Goal: Transaction & Acquisition: Purchase product/service

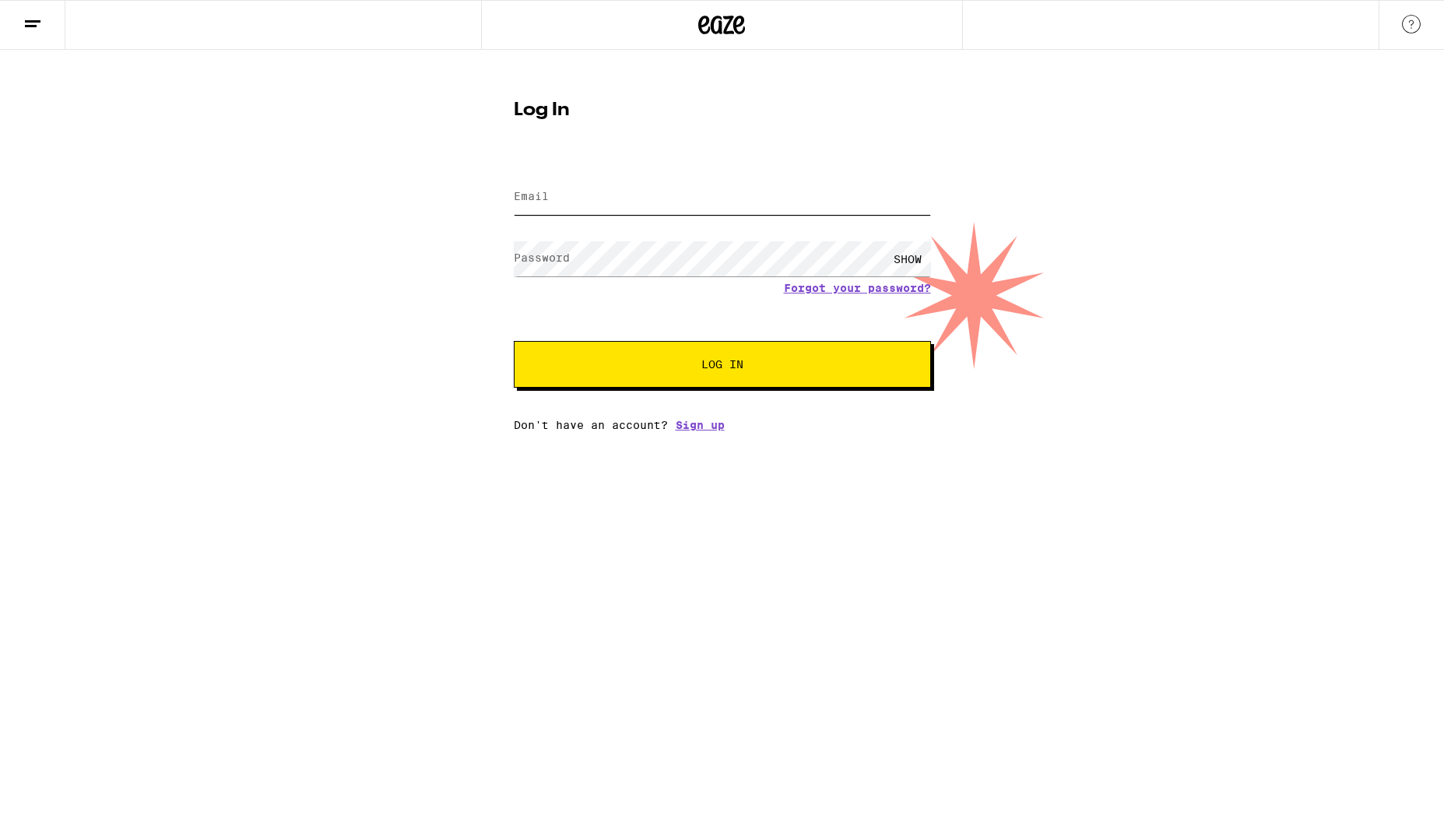
click at [721, 199] on input "Email" at bounding box center [722, 197] width 417 height 35
type input "matthew.may.md@gmail.com"
click at [513, 340] on button "Log In" at bounding box center [722, 364] width 417 height 46
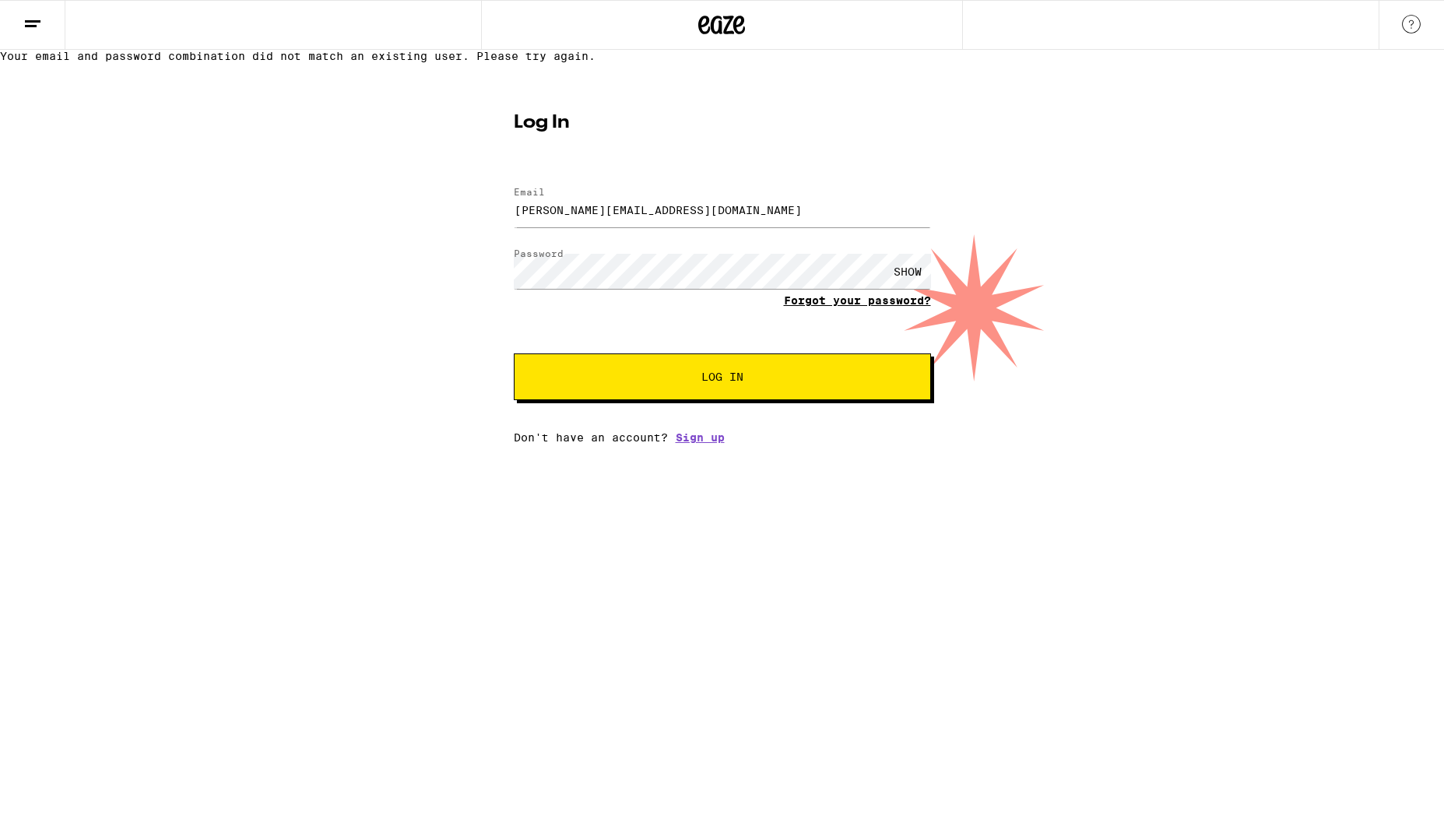
click at [873, 307] on link "Forgot your password?" at bounding box center [857, 300] width 147 height 12
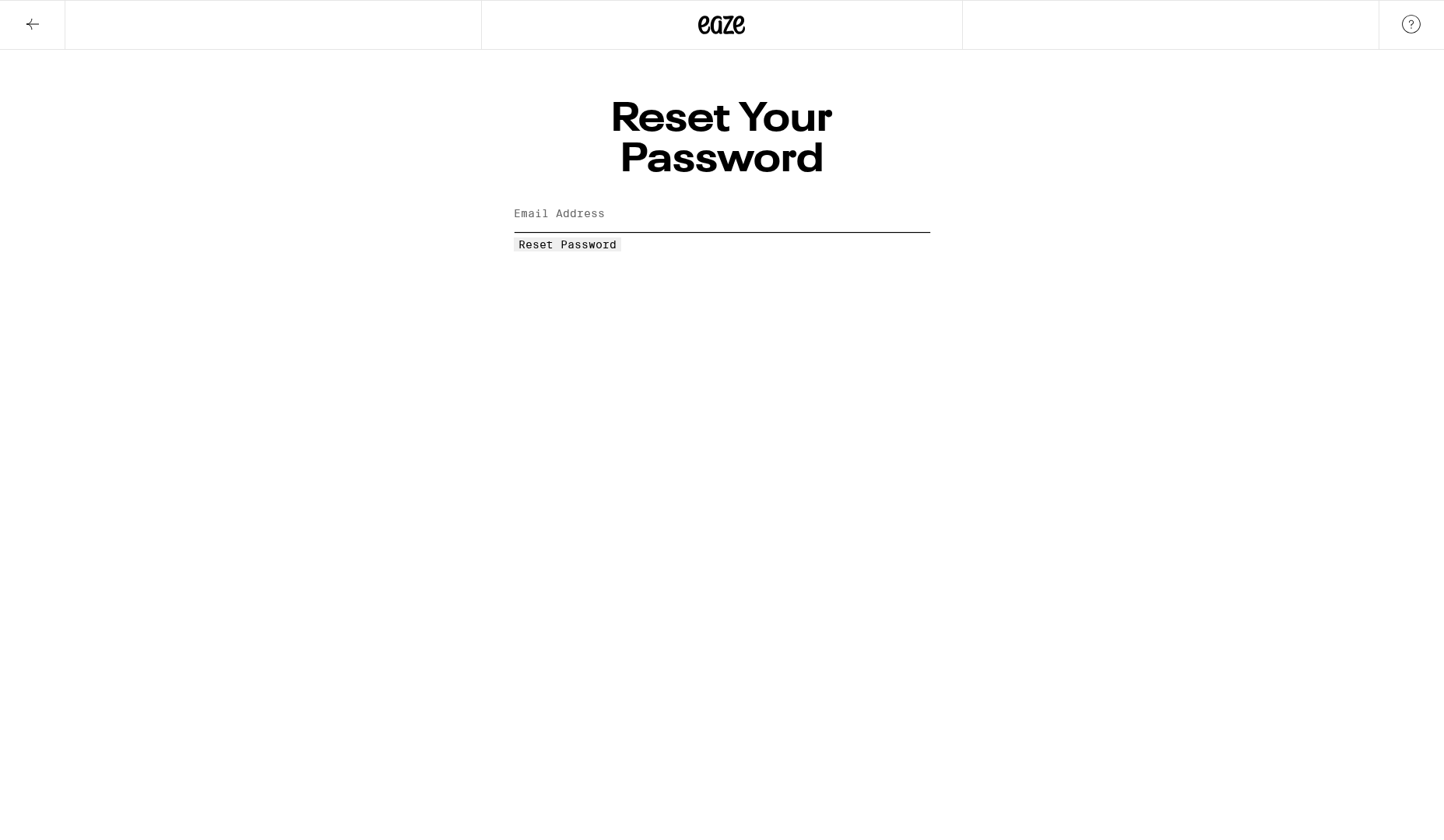
click at [690, 197] on input "Email Address" at bounding box center [722, 214] width 417 height 35
type input "matthew.may.md@gmail.com"
click at [617, 238] on span "Reset Password" at bounding box center [568, 244] width 98 height 12
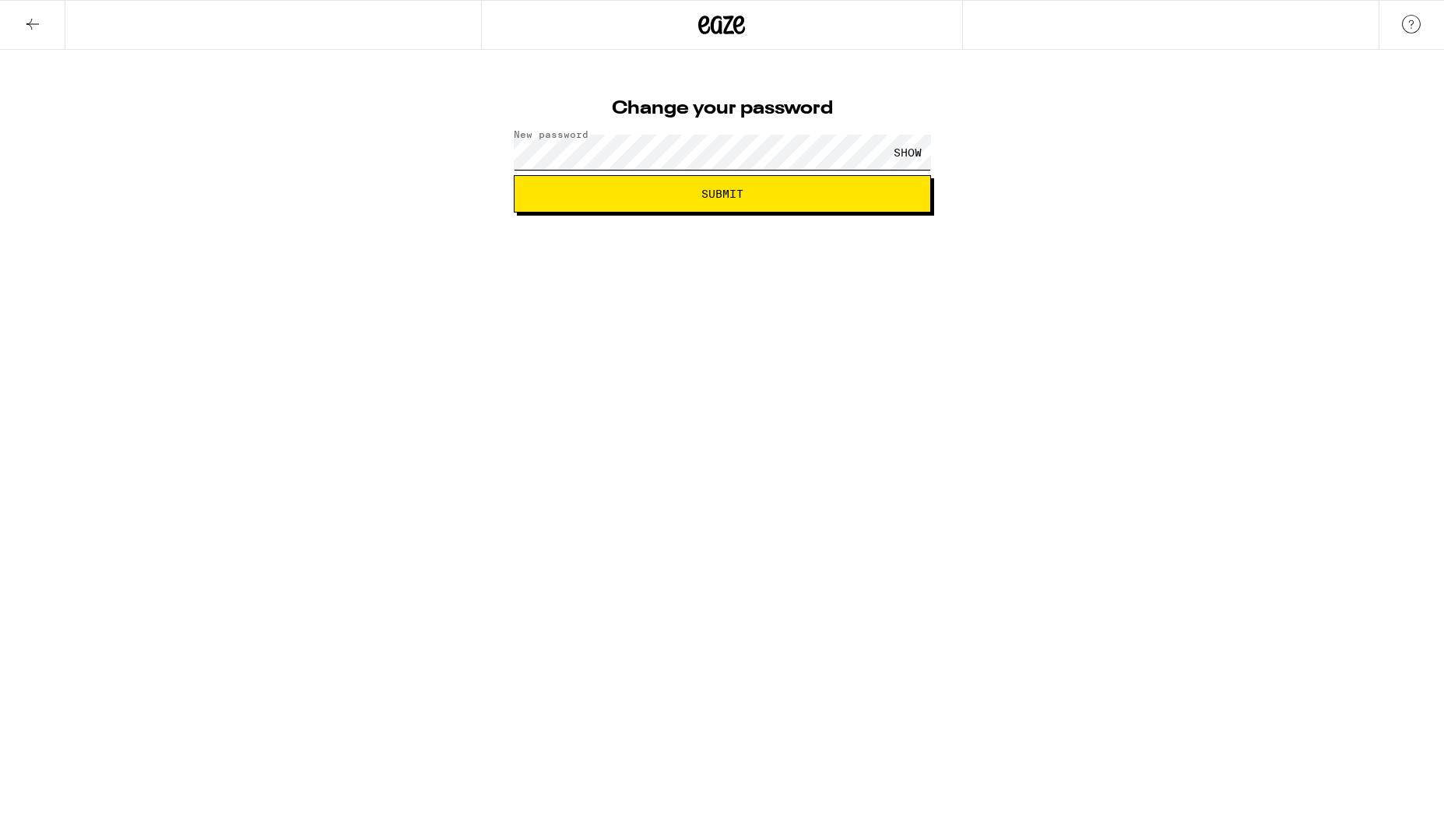
click at [513, 175] on button "Submit" at bounding box center [722, 193] width 417 height 37
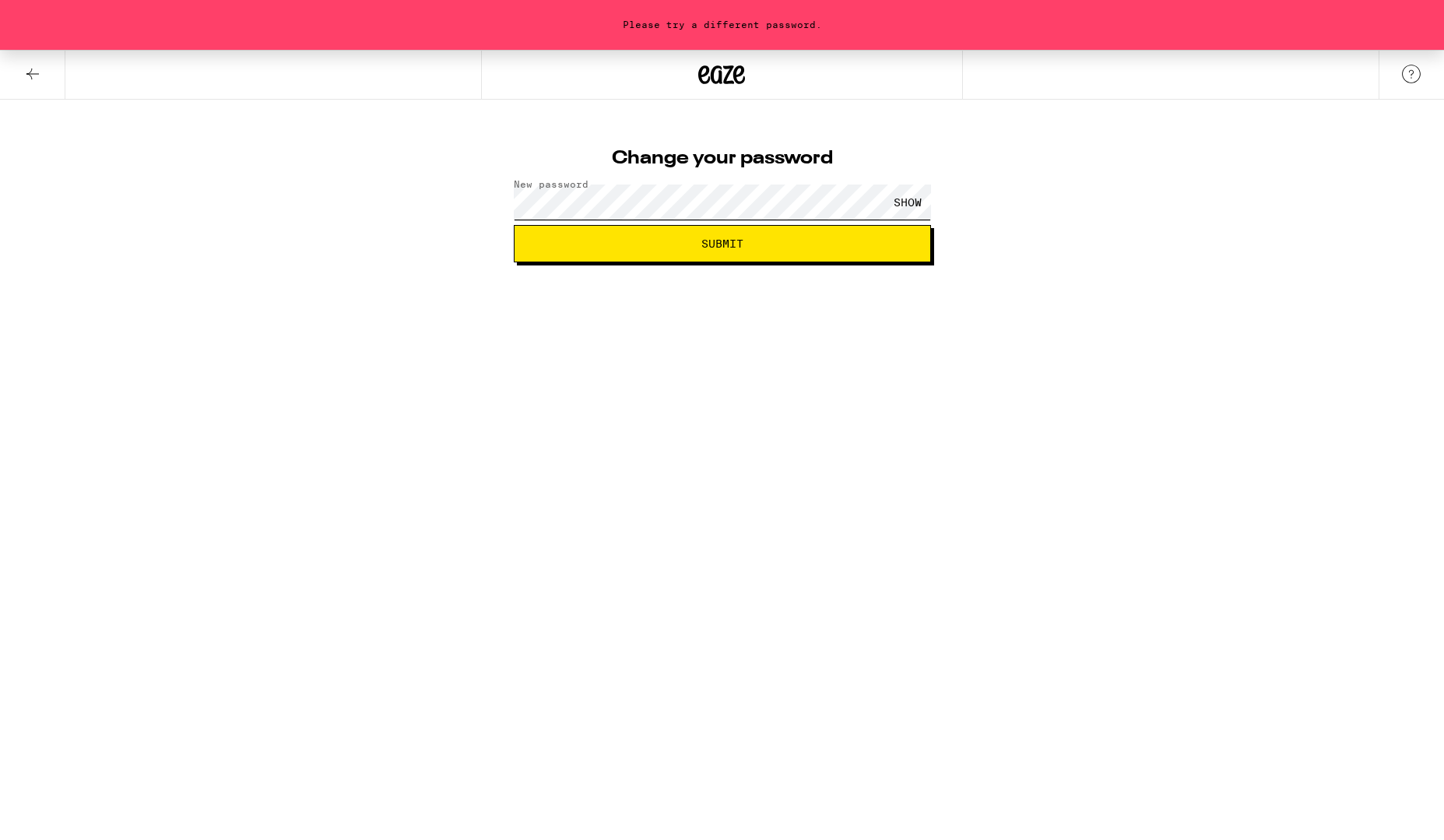
click at [501, 205] on div "Change your password New password SHOW Submit" at bounding box center [722, 200] width 448 height 124
click at [513, 225] on button "Submit" at bounding box center [722, 243] width 417 height 37
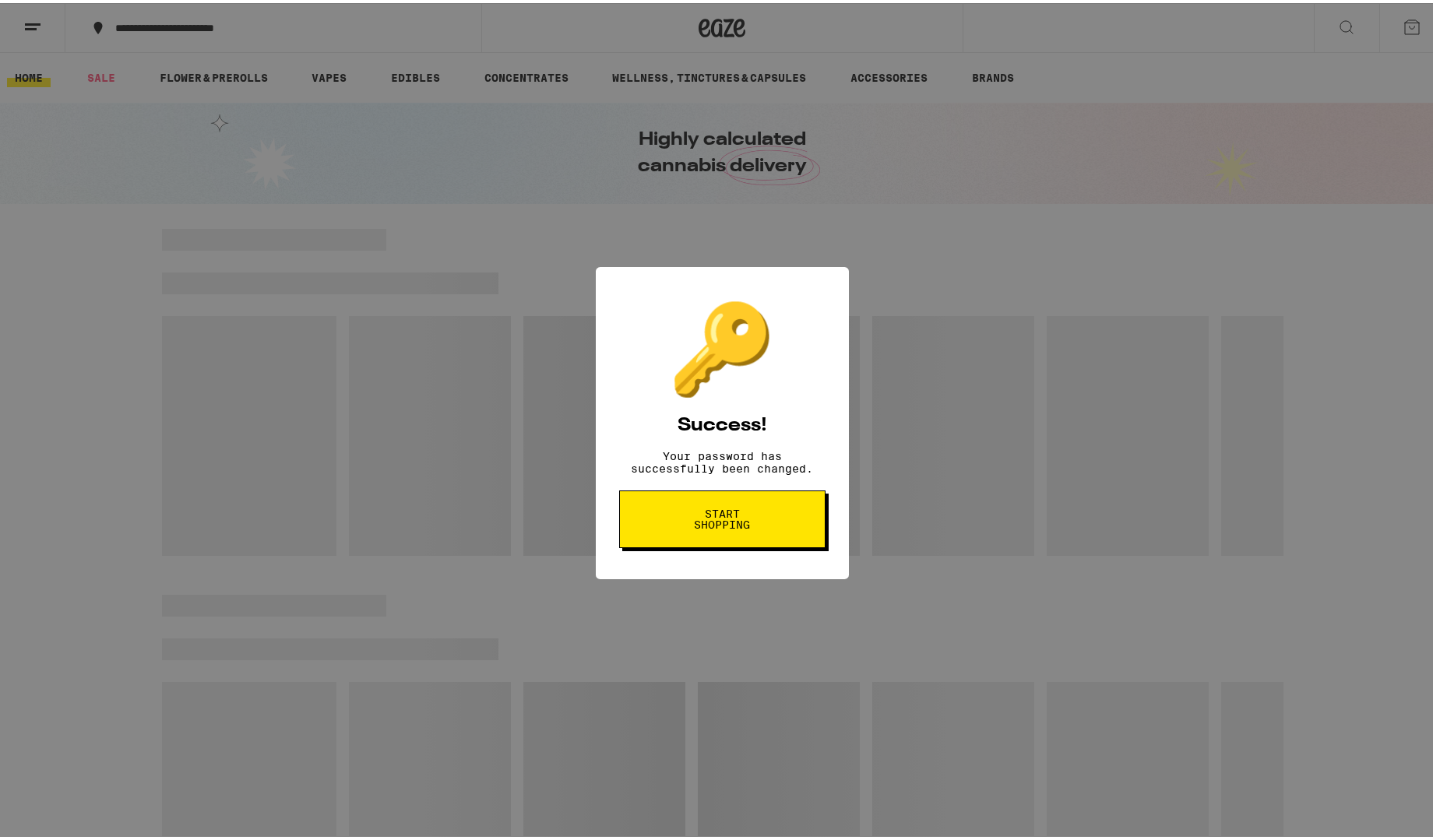
click at [0, 0] on button "Start shopping" at bounding box center [0, 0] width 0 height 0
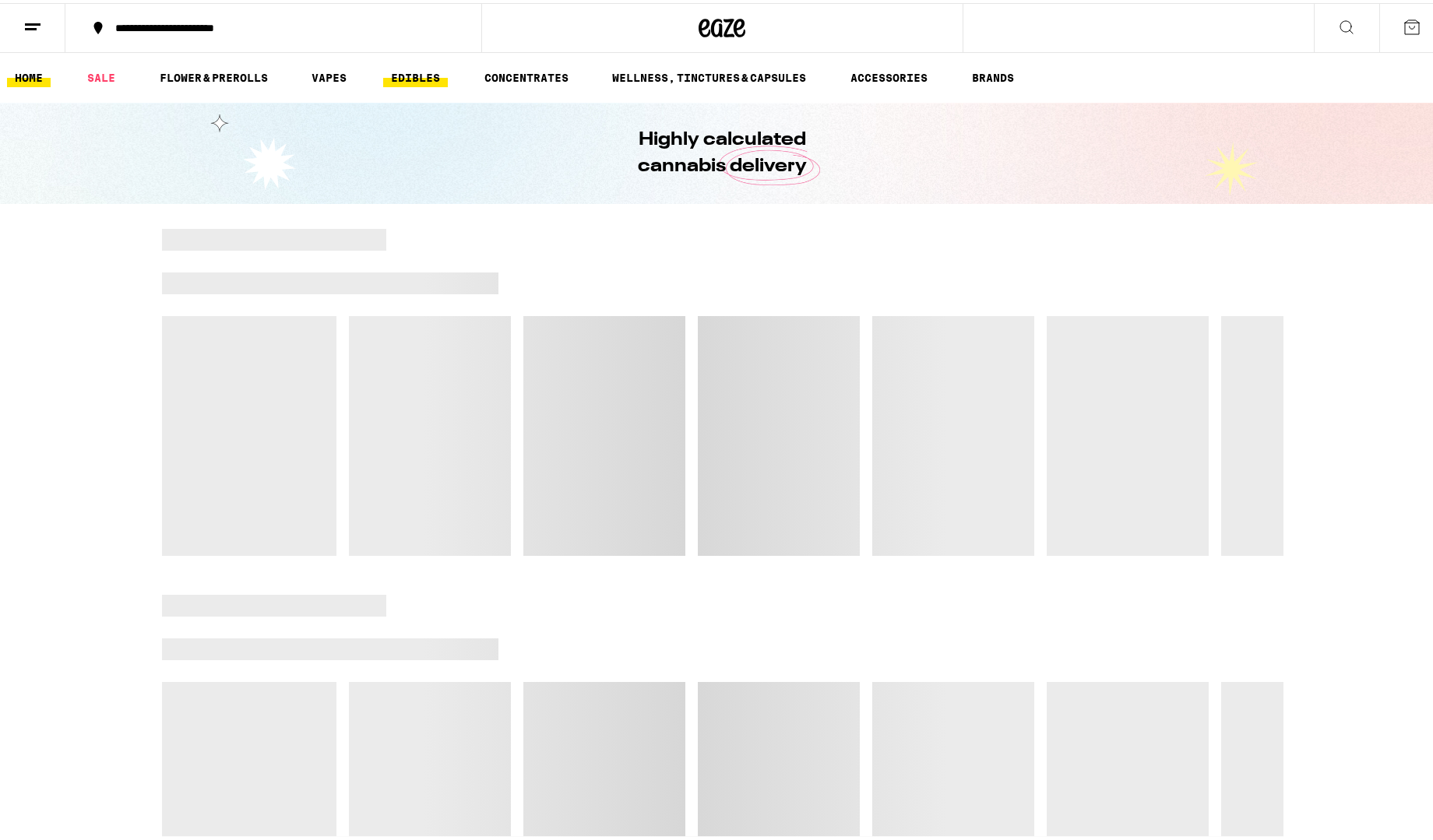
click at [428, 80] on link "EDIBLES" at bounding box center [415, 75] width 65 height 19
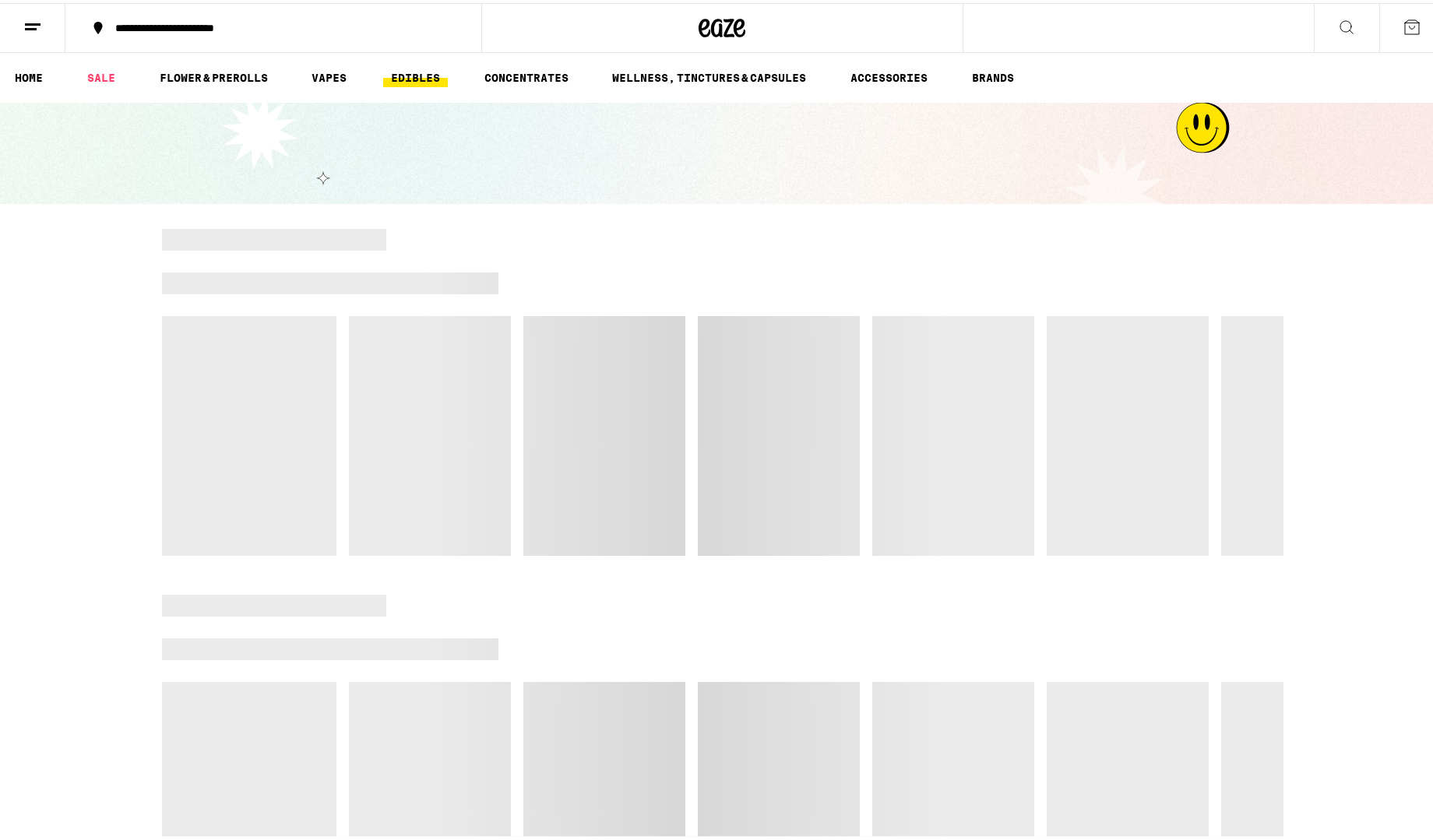
click at [324, 27] on div "**********" at bounding box center [281, 25] width 348 height 11
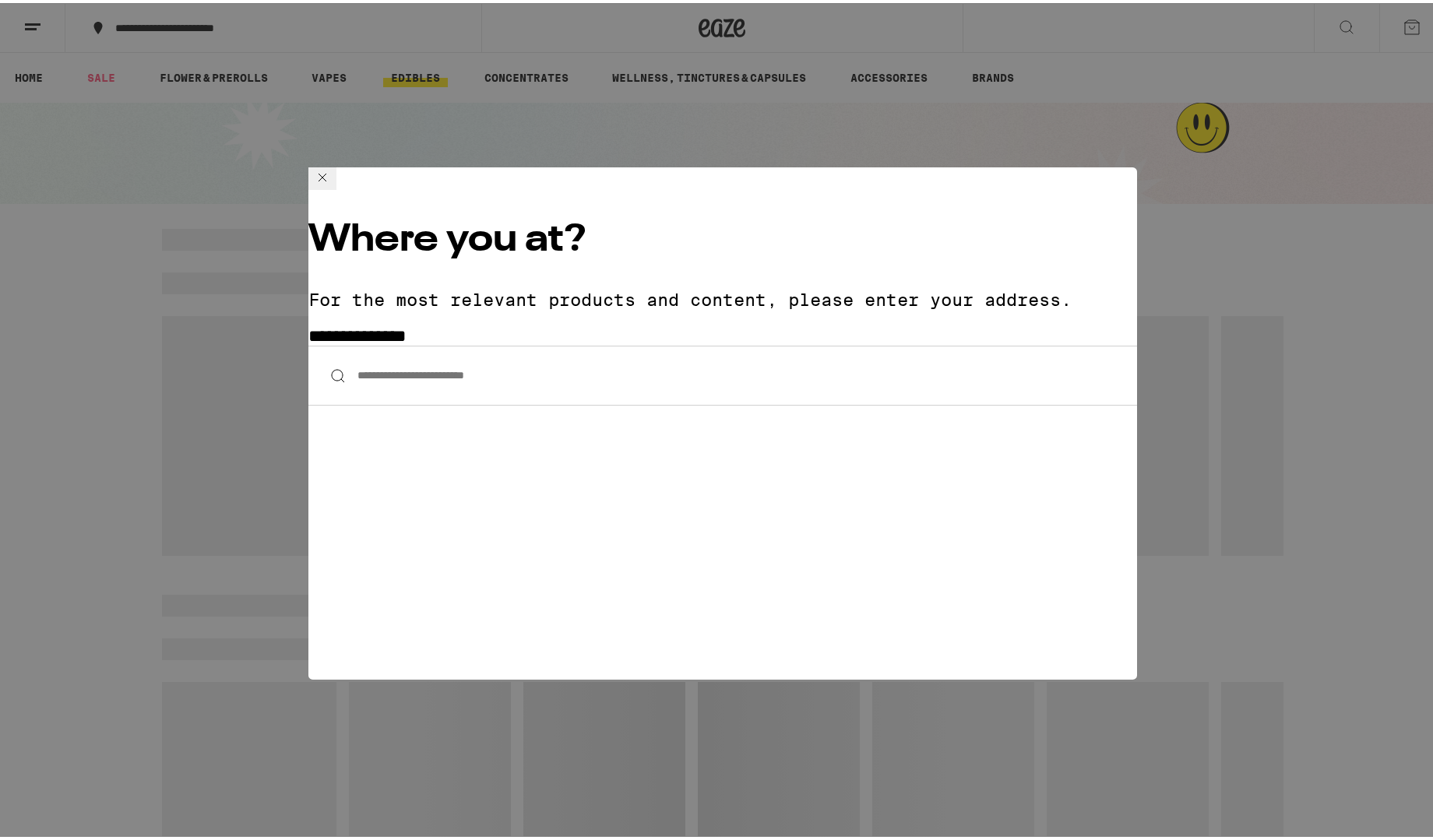
click at [442, 342] on input "**********" at bounding box center [722, 372] width 828 height 60
click at [1063, 29] on div "**********" at bounding box center [722, 420] width 1444 height 840
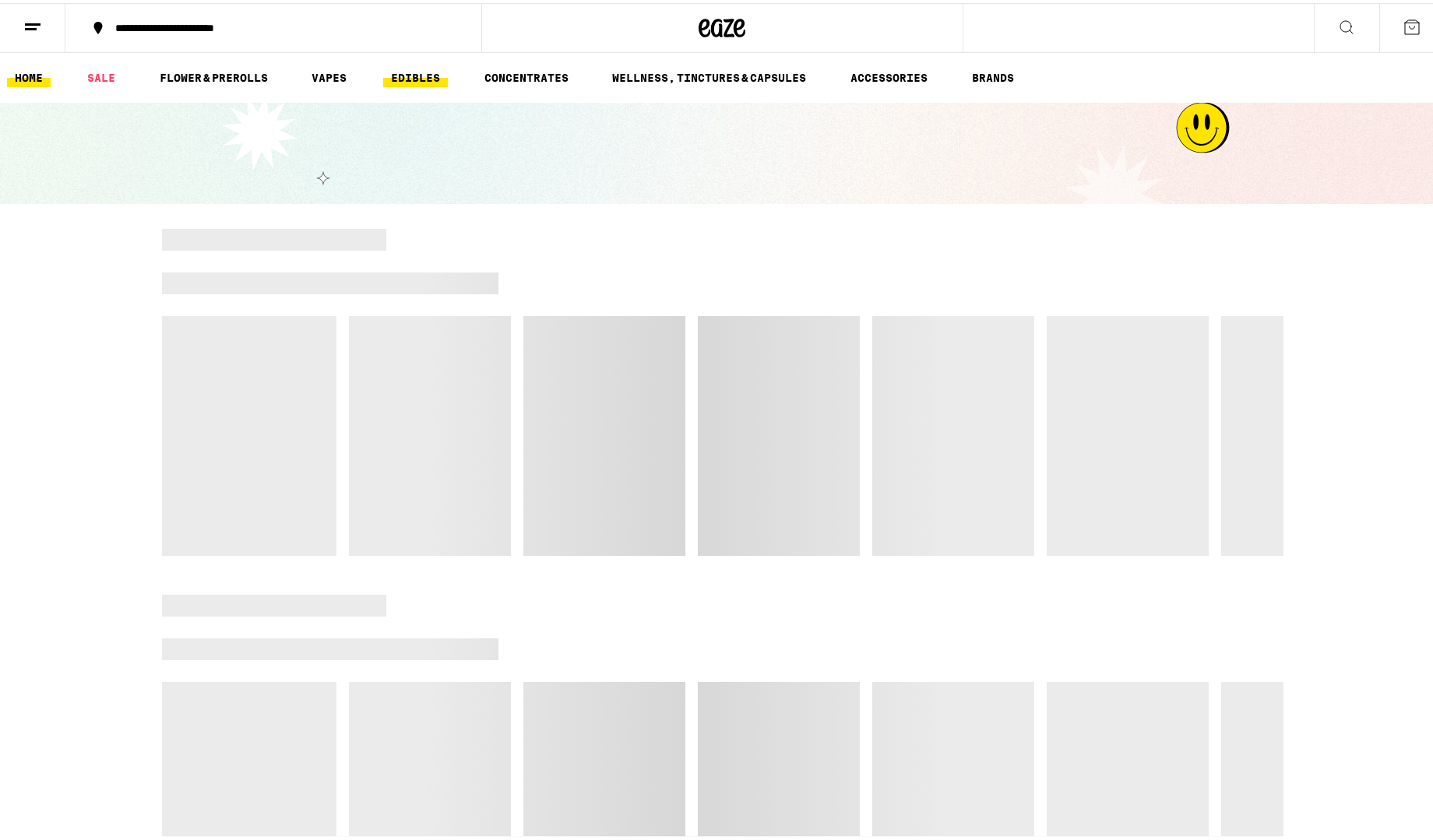
click at [26, 81] on link "HOME" at bounding box center [28, 75] width 44 height 19
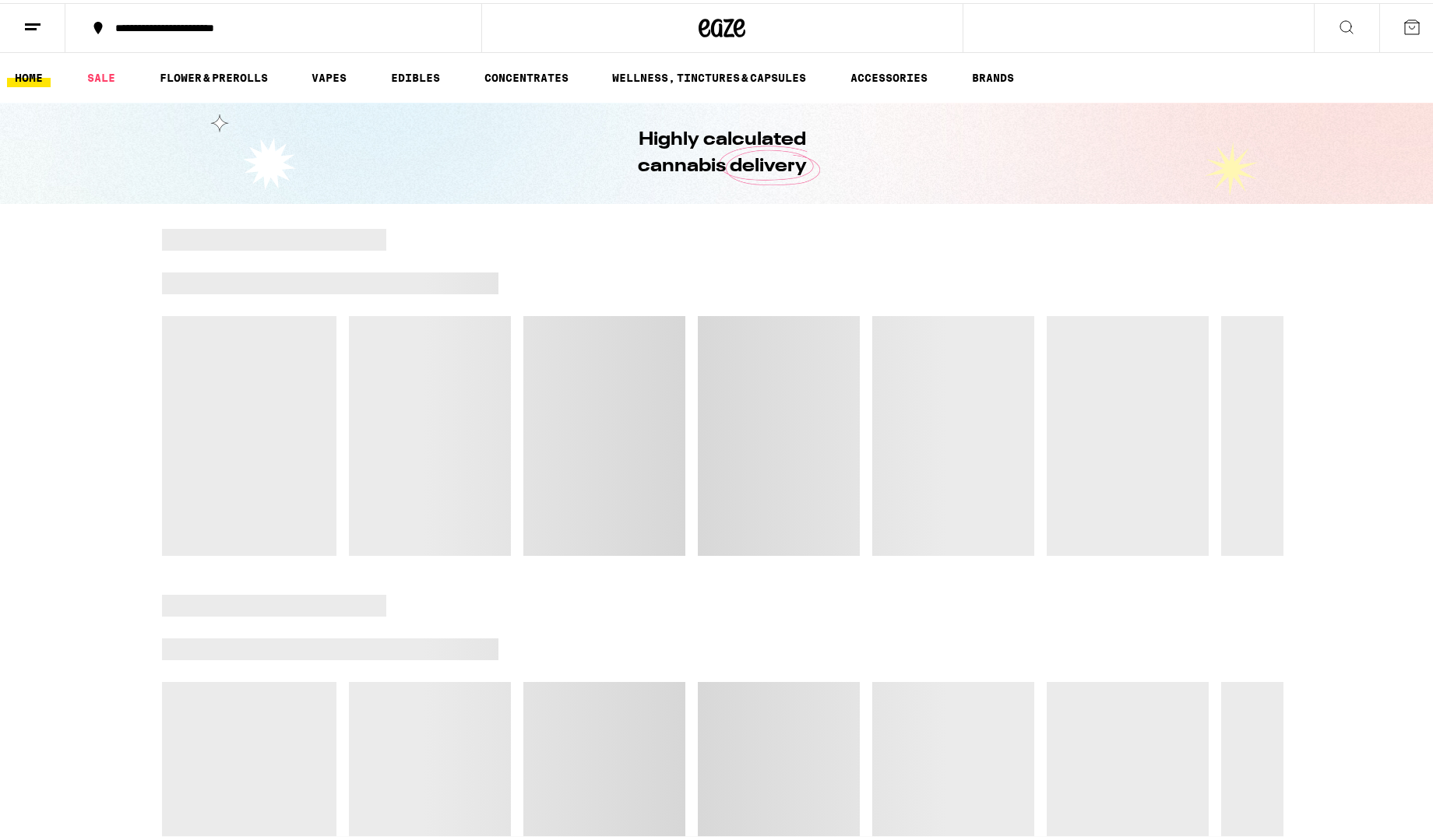
click at [26, 26] on line at bounding box center [31, 26] width 12 height 0
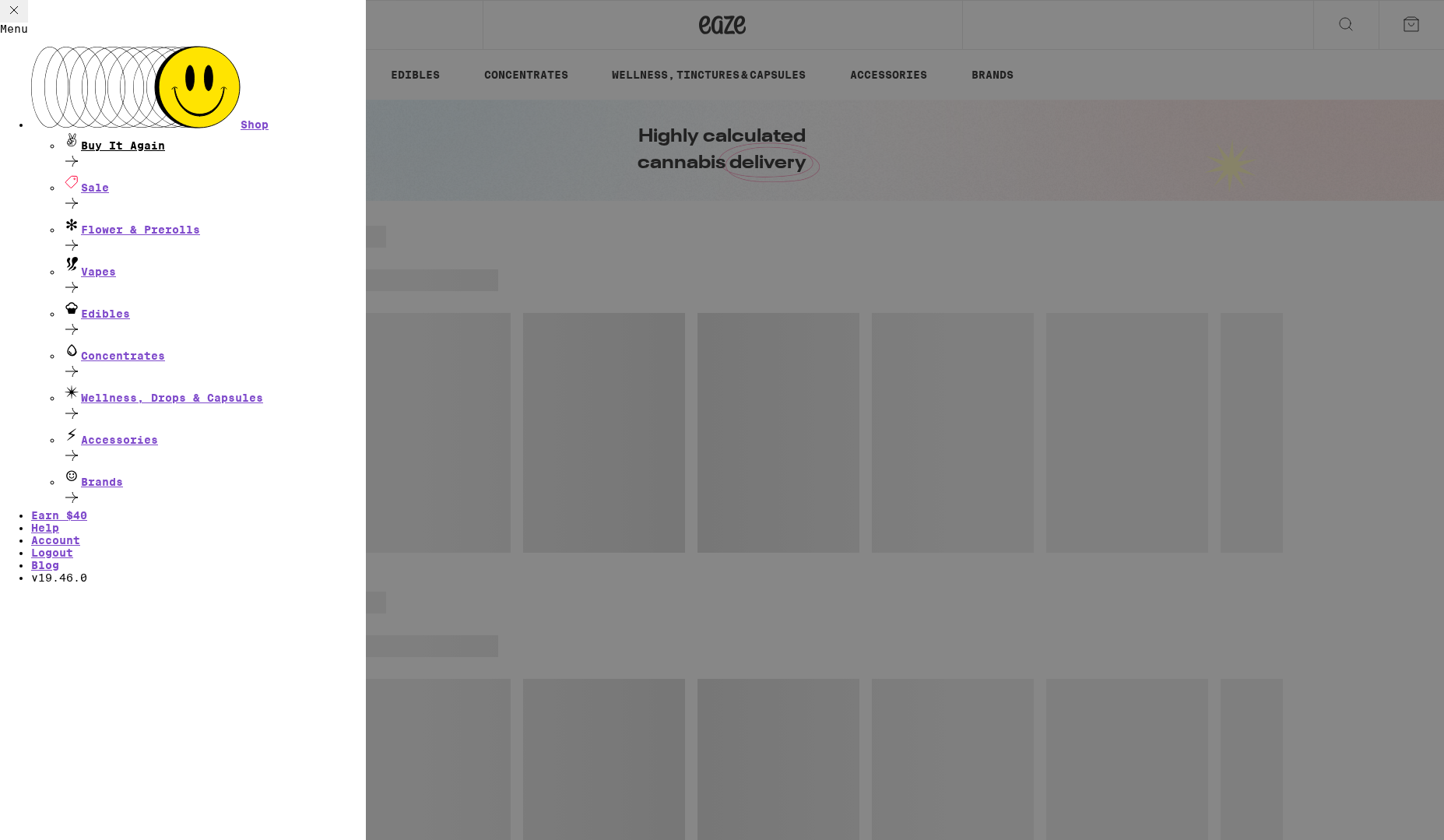
click at [151, 131] on div "Buy It Again" at bounding box center [213, 141] width 304 height 21
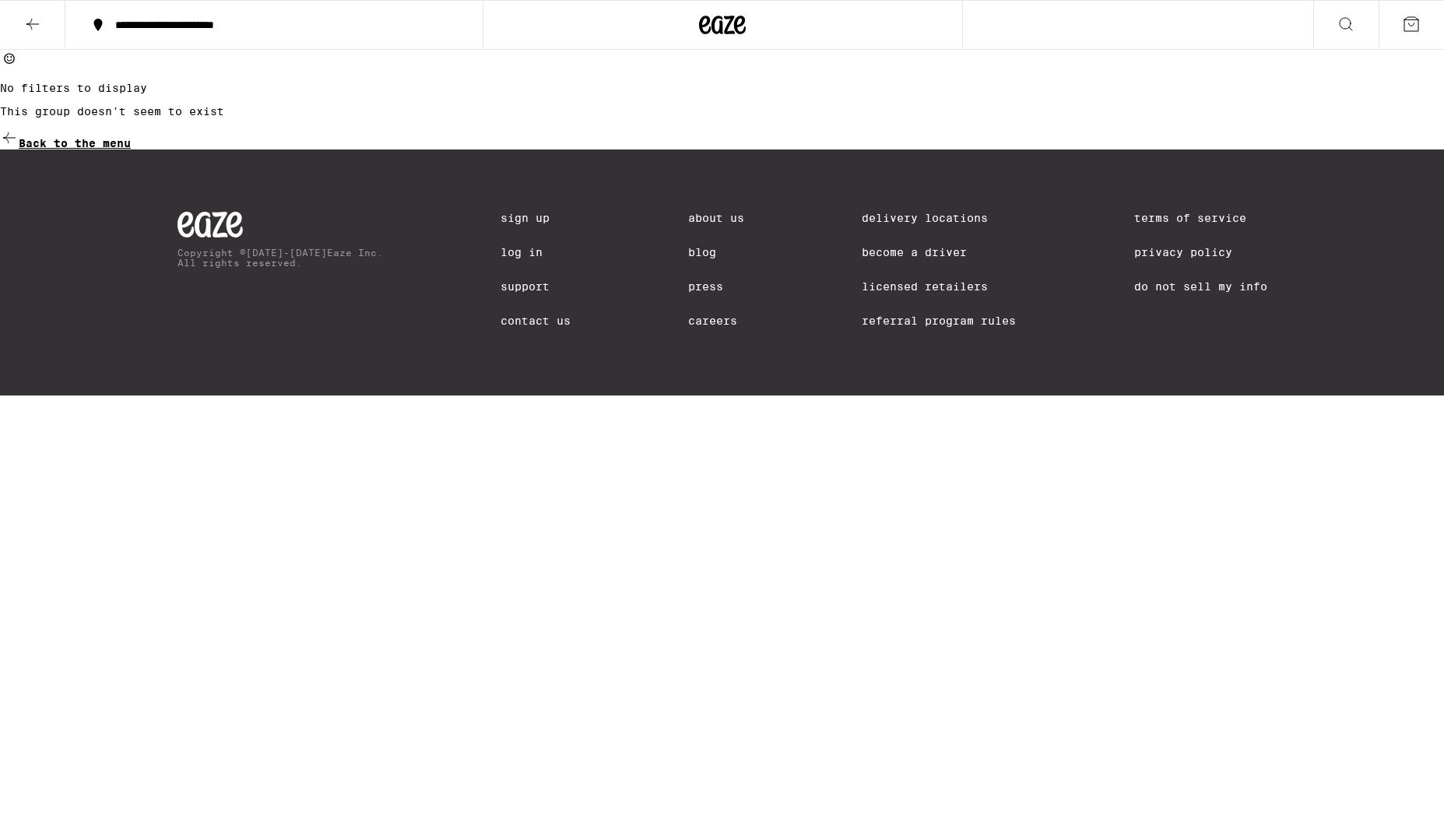
click at [131, 150] on span "Back to the menu" at bounding box center [75, 143] width 112 height 12
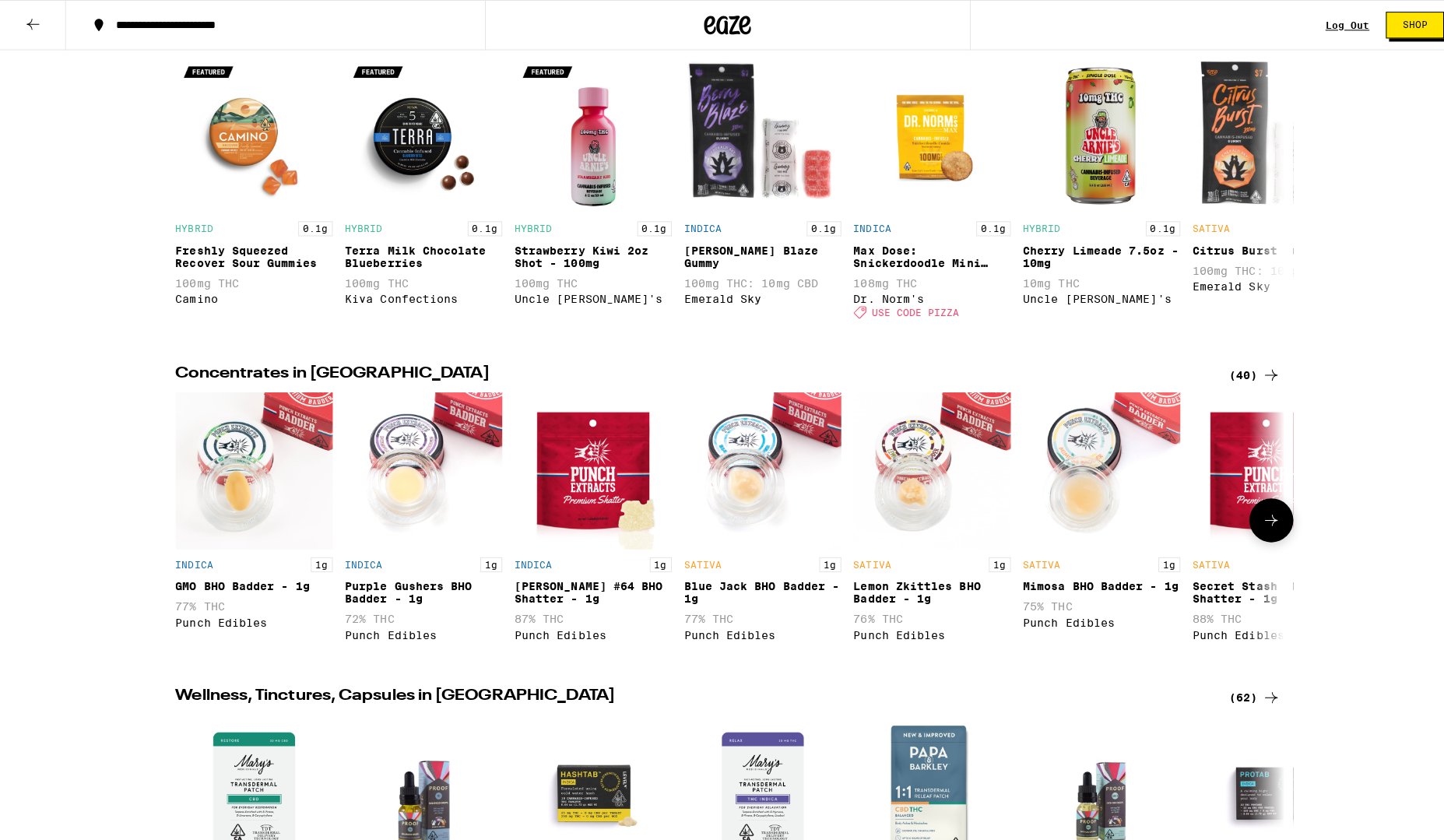
scroll to position [934, 0]
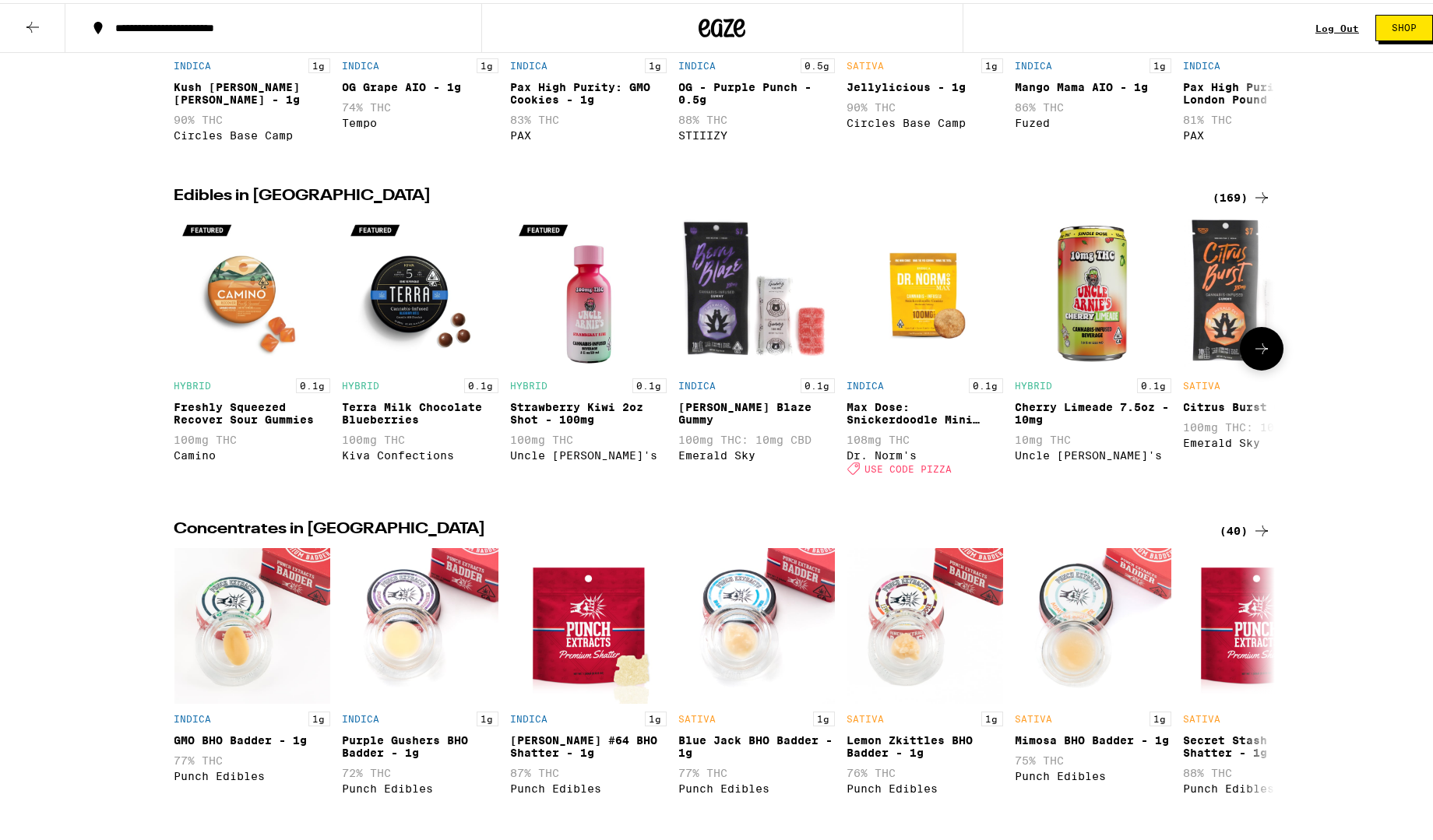
click at [230, 316] on img "Open page for Freshly Squeezed Recover Sour Gummies from Camino" at bounding box center [252, 289] width 156 height 156
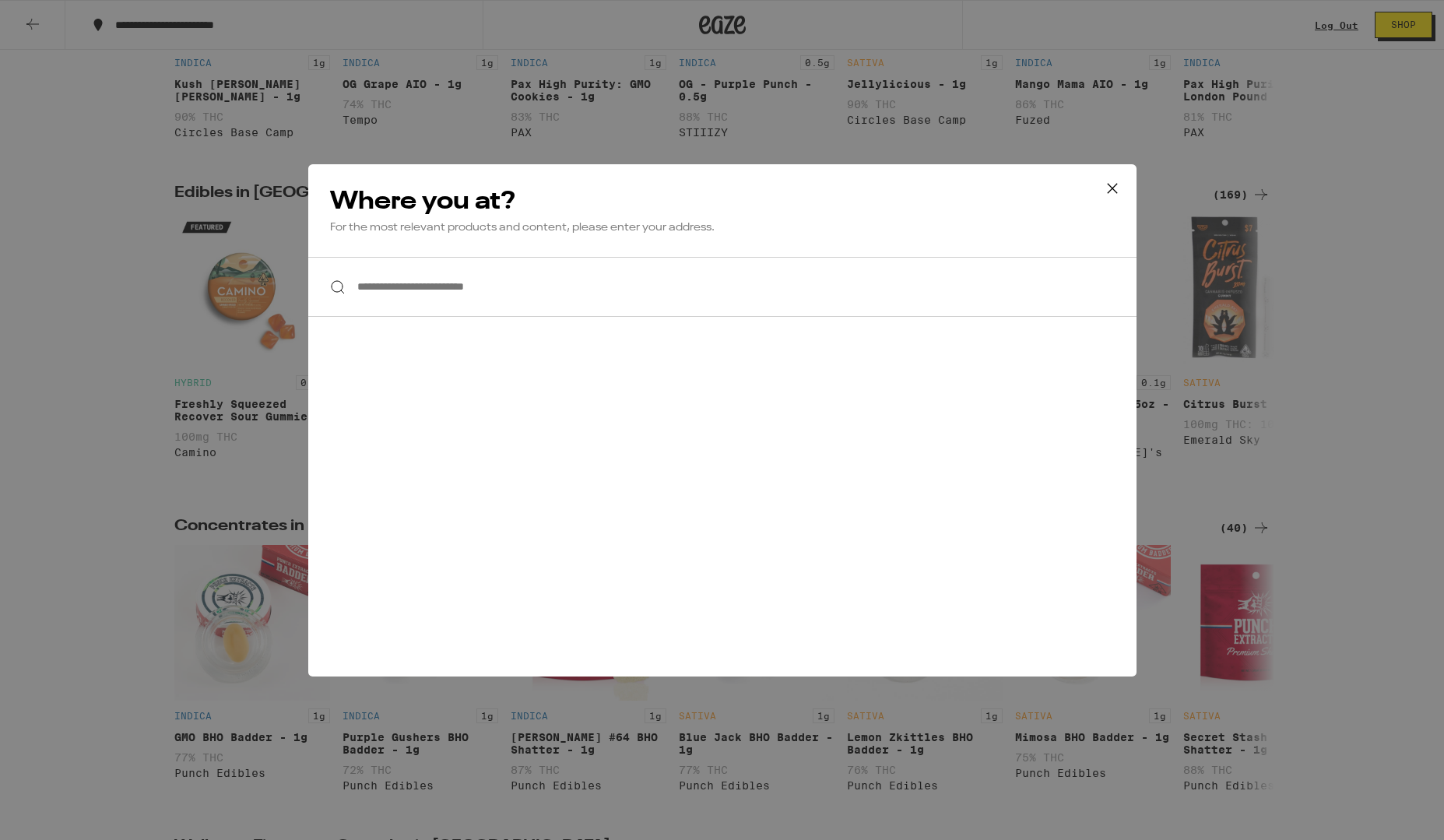
click at [448, 299] on input "**********" at bounding box center [722, 287] width 828 height 60
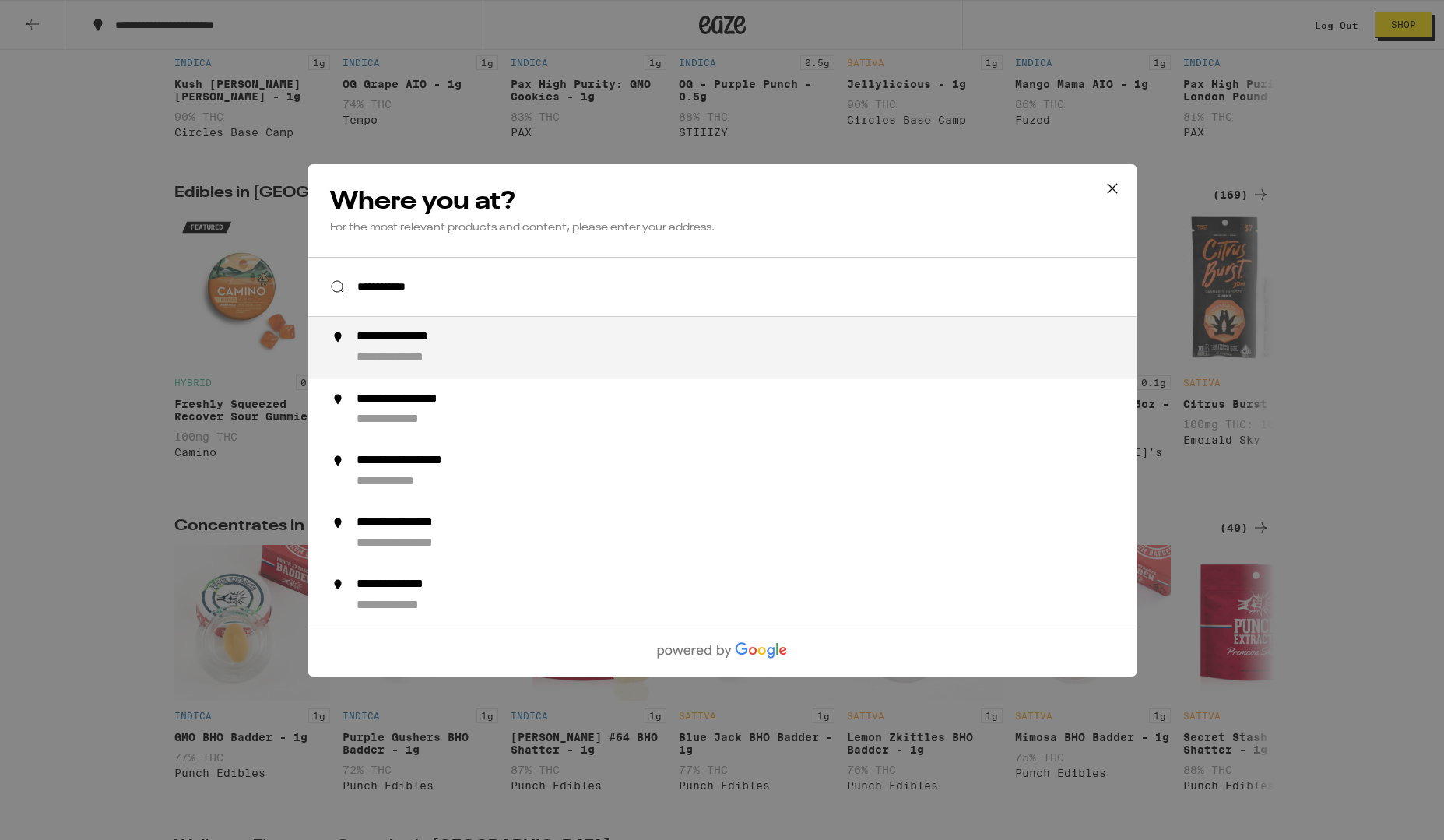
click at [436, 356] on div "**********" at bounding box center [412, 357] width 113 height 16
type input "**********"
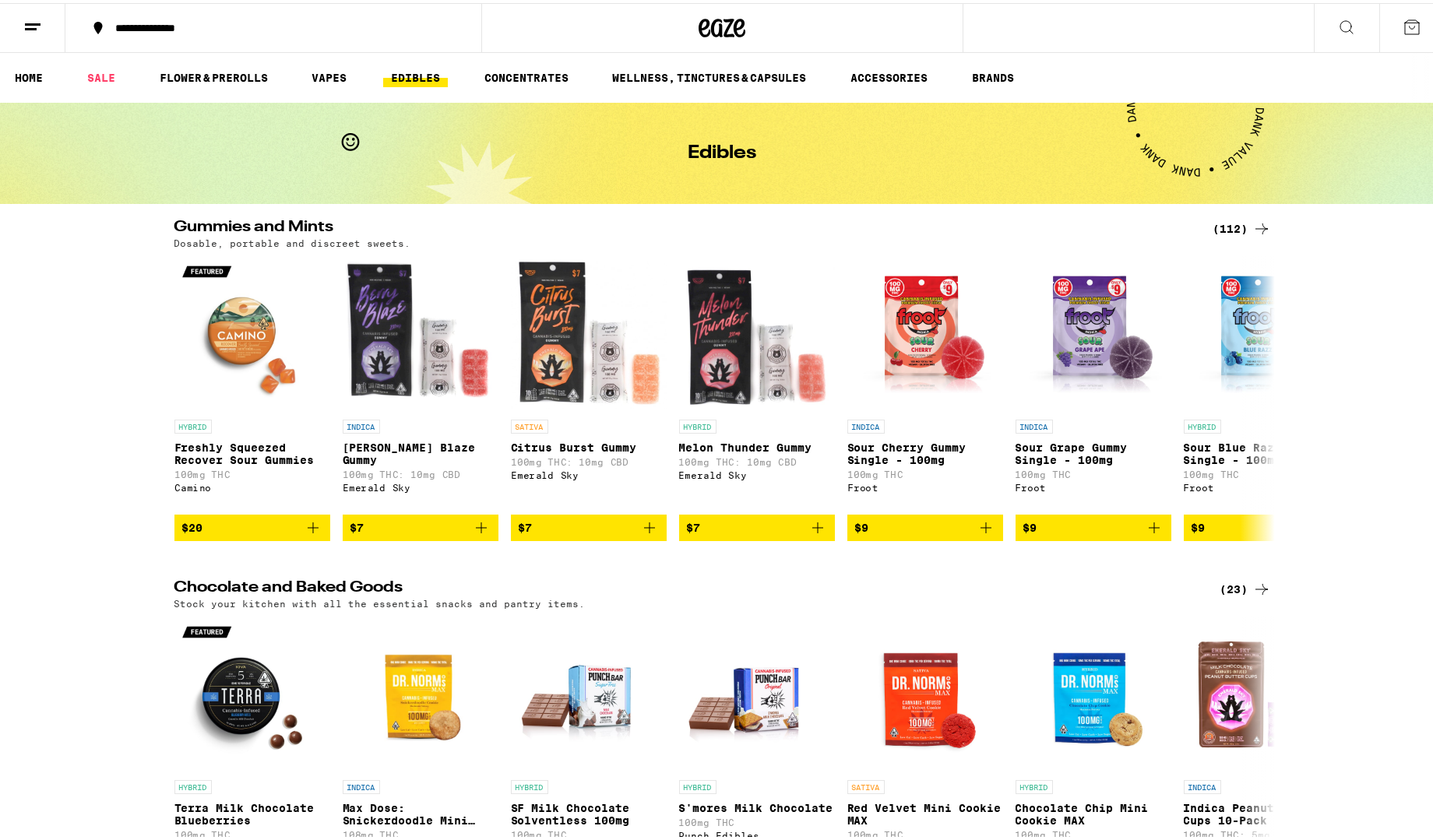
click at [254, 322] on img "Open page for Freshly Squeezed Recover Sour Gummies from Camino" at bounding box center [252, 330] width 156 height 156
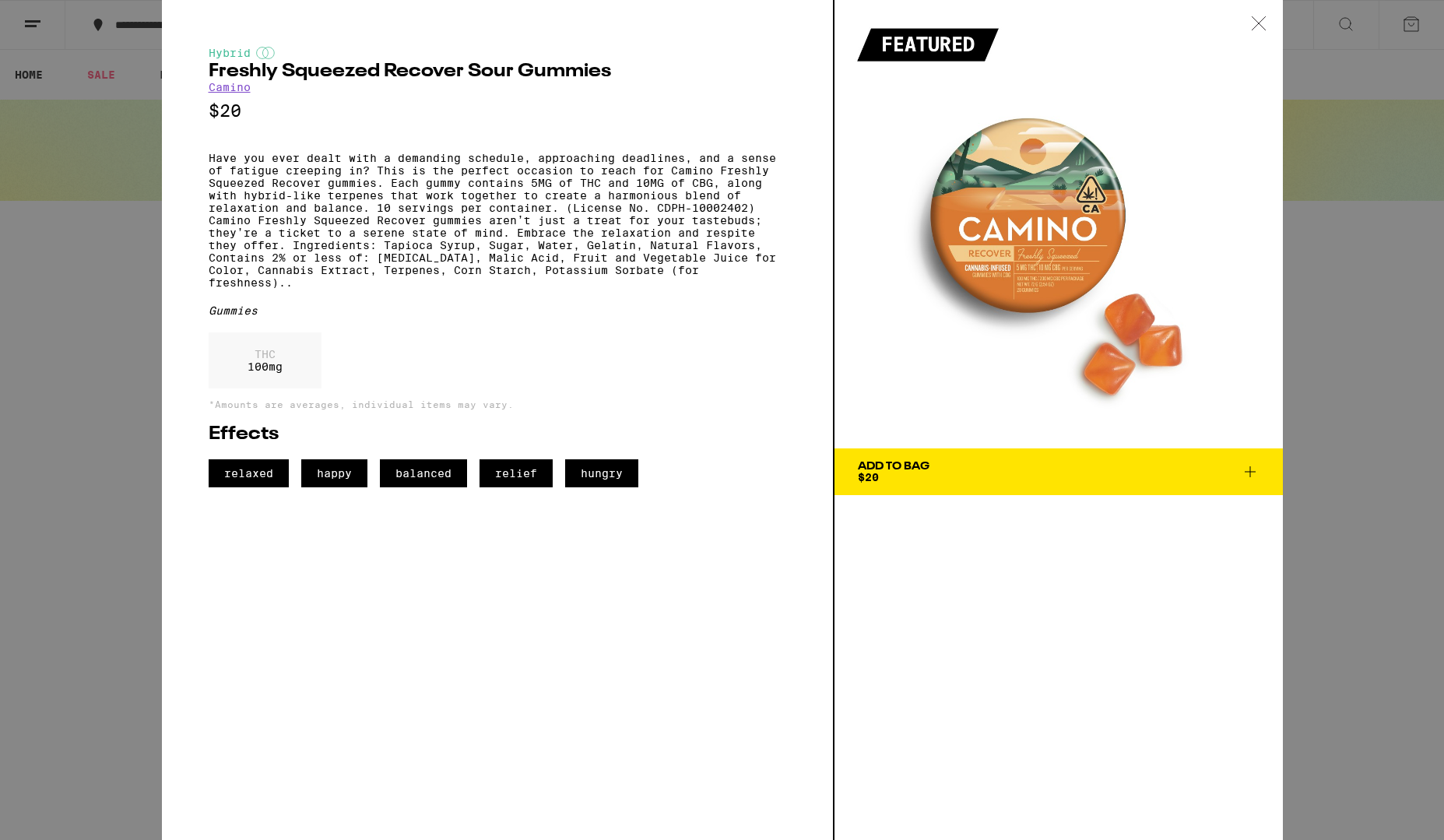
click at [1260, 21] on icon at bounding box center [1259, 23] width 15 height 14
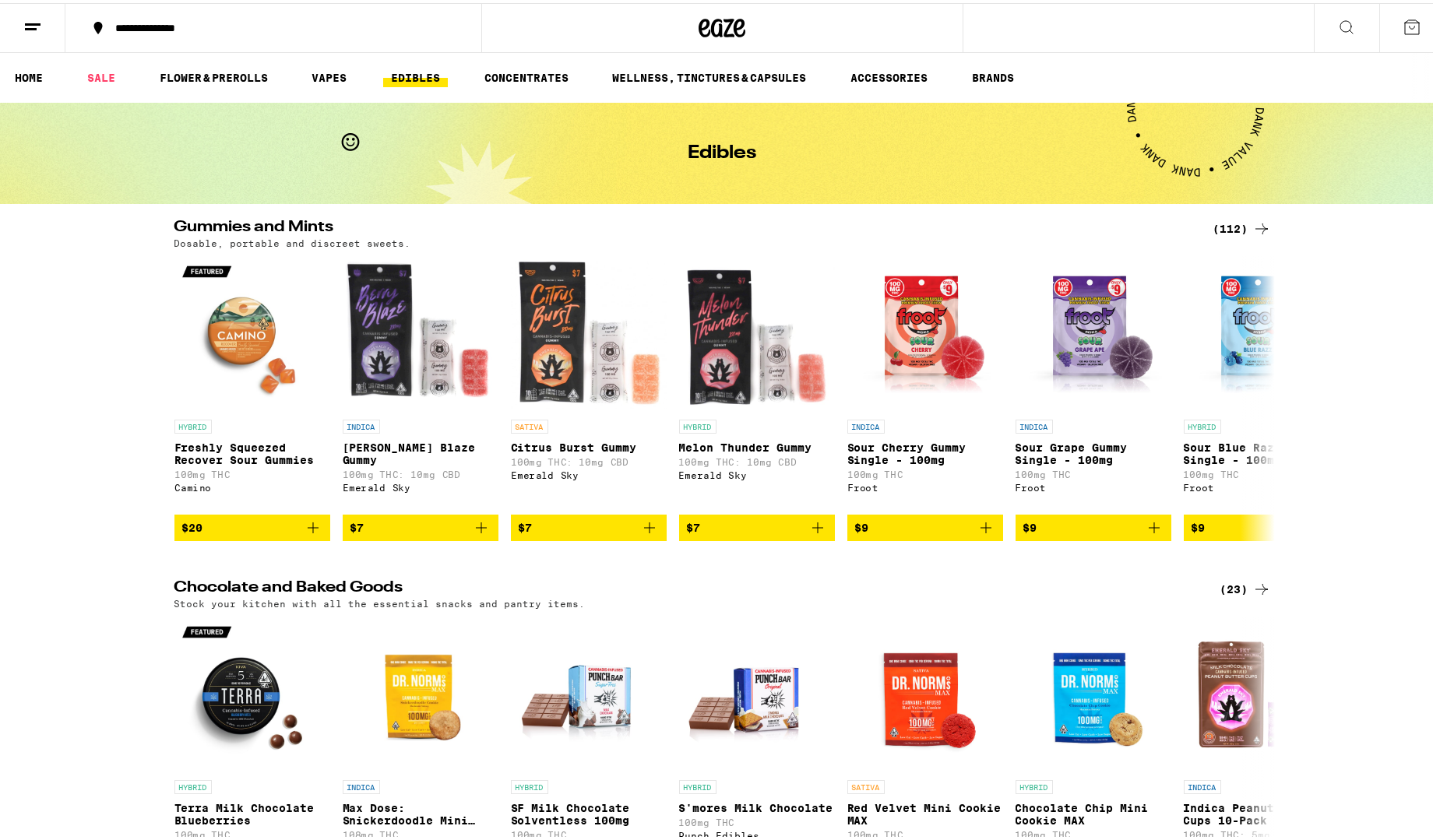
click at [1238, 225] on div "(112)" at bounding box center [1241, 226] width 58 height 19
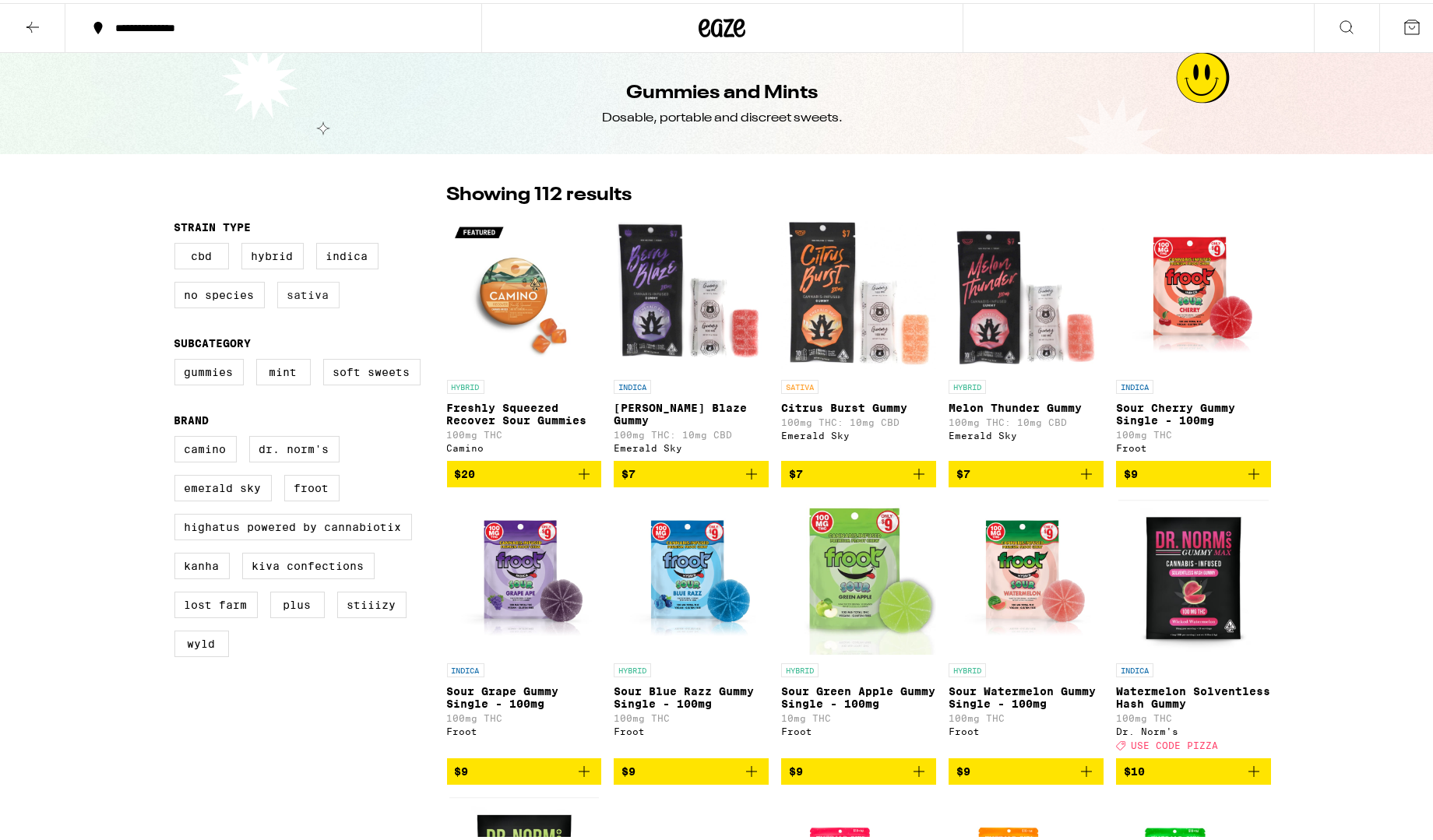
click at [307, 299] on label "Sativa" at bounding box center [308, 291] width 62 height 27
click at [178, 242] on input "Sativa" at bounding box center [177, 242] width 1 height 1
checkbox input "true"
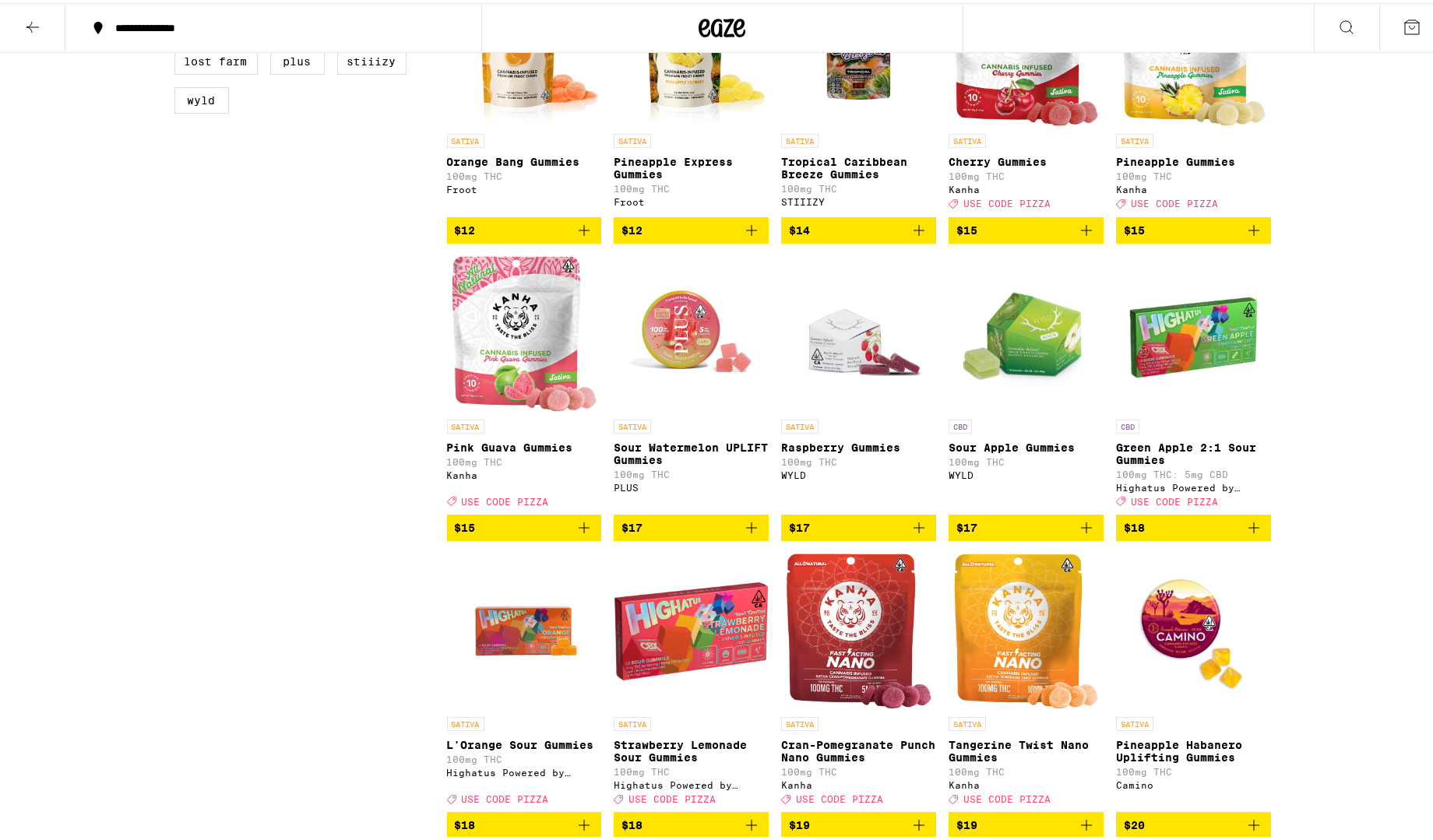
scroll to position [545, 0]
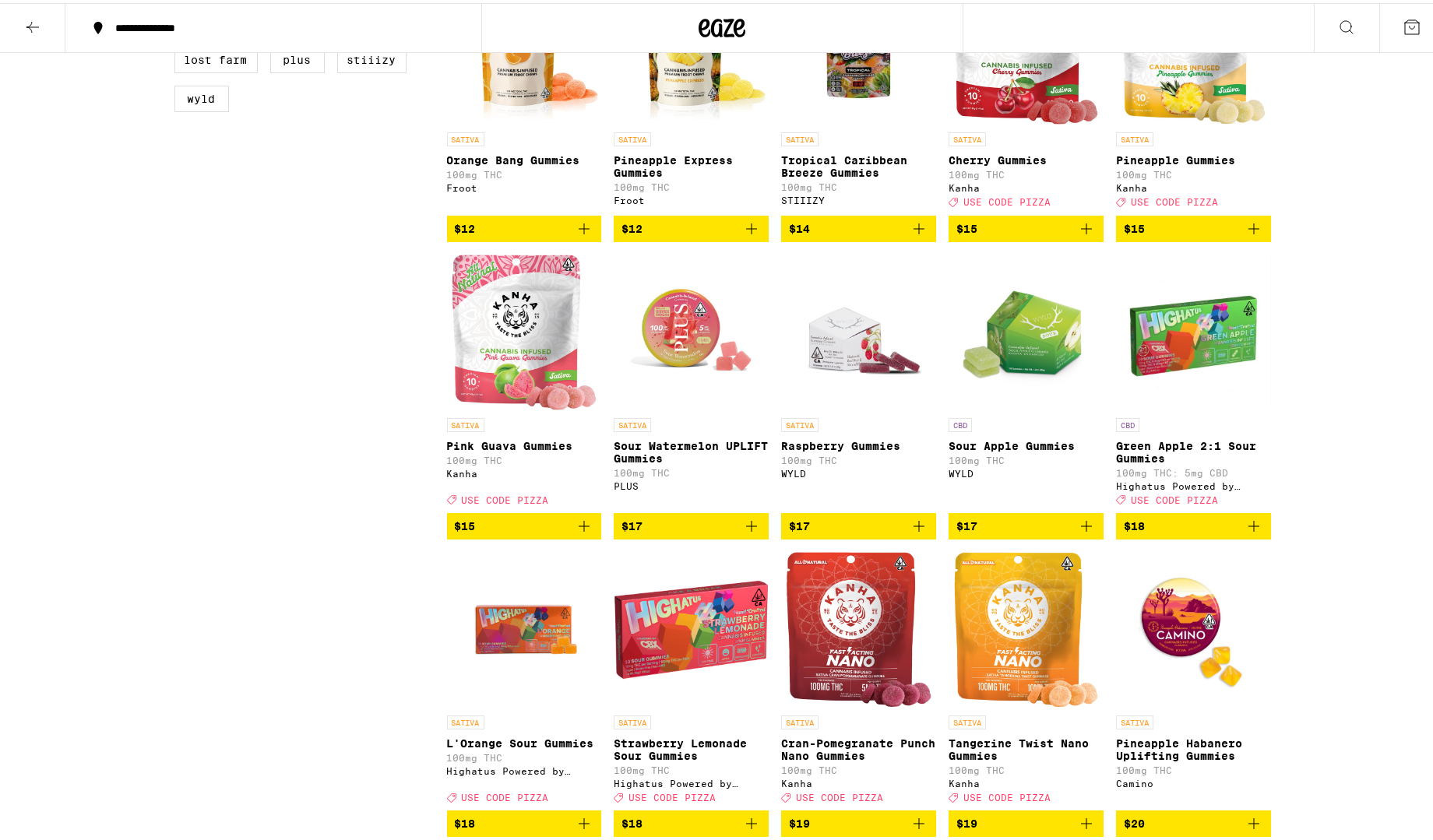
click at [747, 532] on icon "Add to bag" at bounding box center [752, 523] width 19 height 19
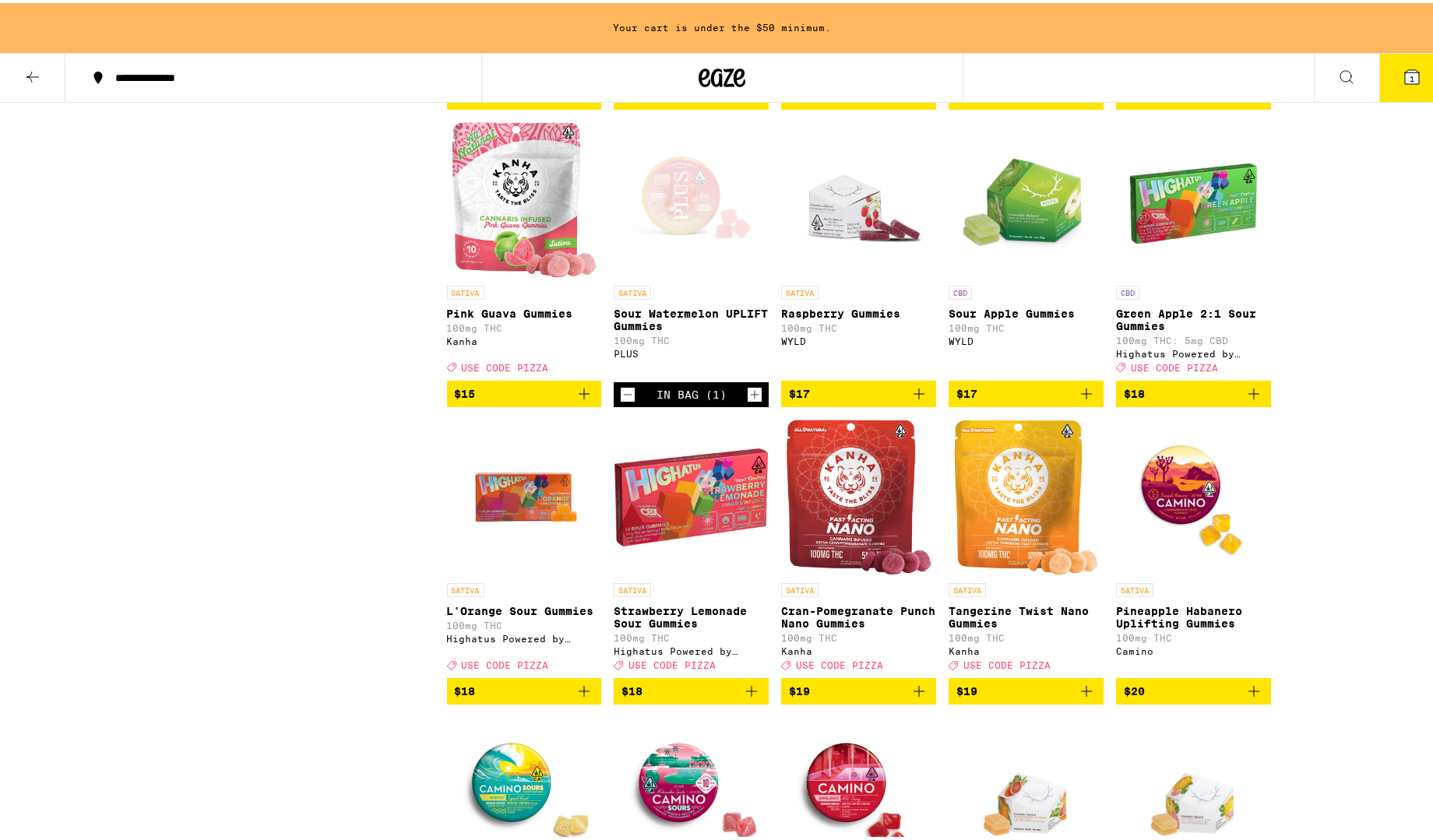
scroll to position [751, 0]
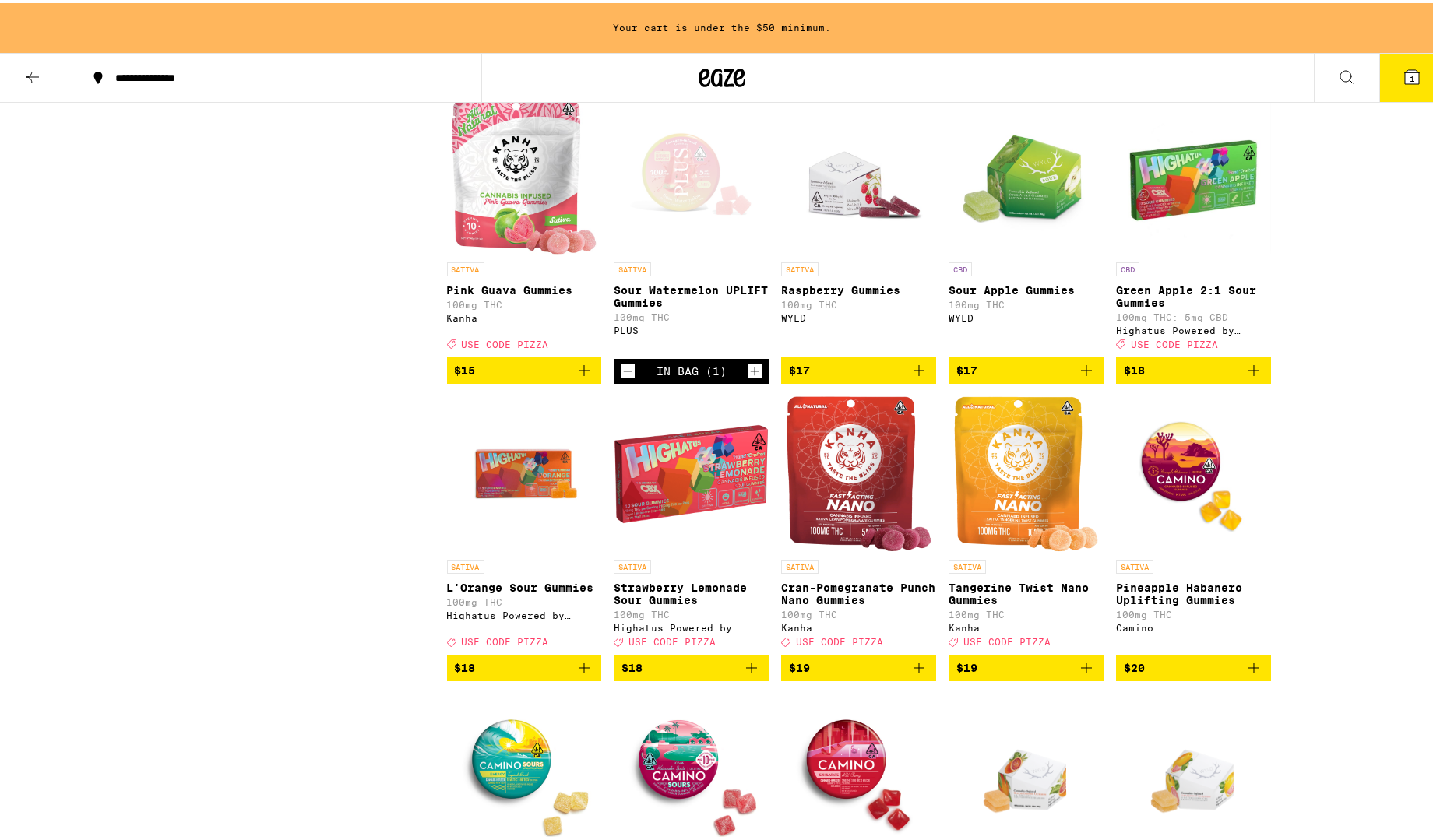
click at [1249, 674] on icon "Add to bag" at bounding box center [1253, 665] width 19 height 19
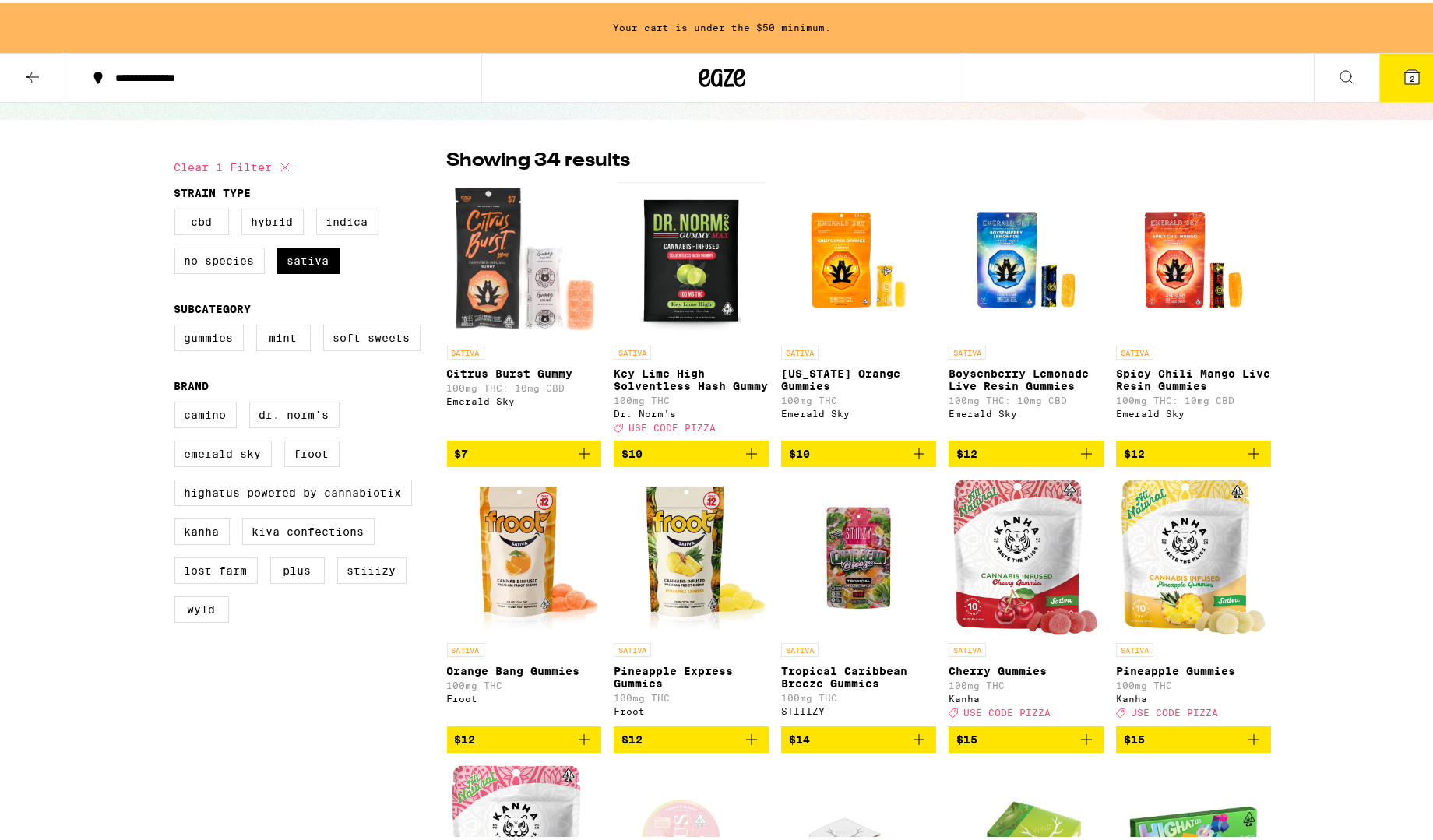
scroll to position [0, 0]
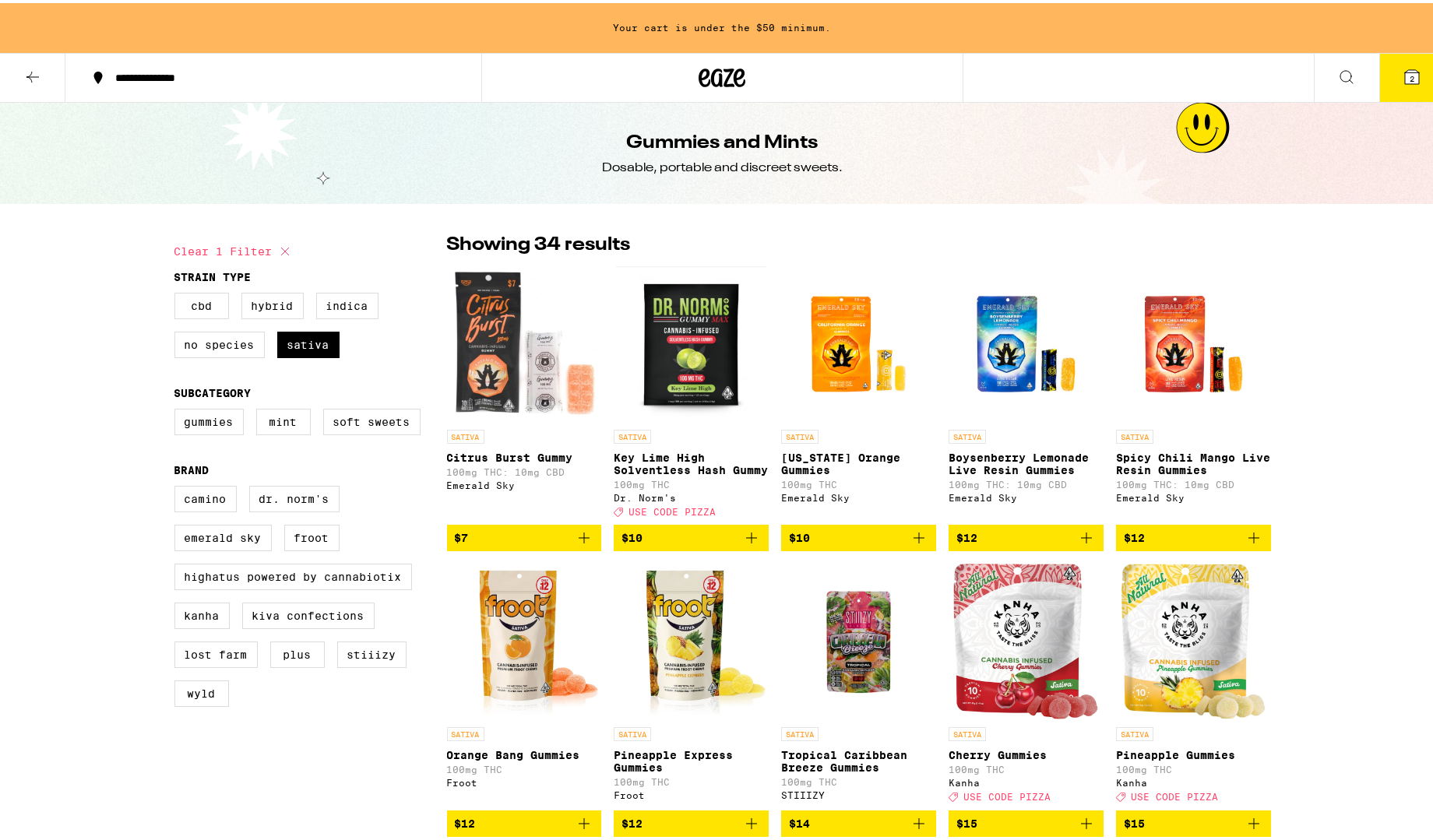
click at [1418, 81] on button "2" at bounding box center [1411, 75] width 65 height 48
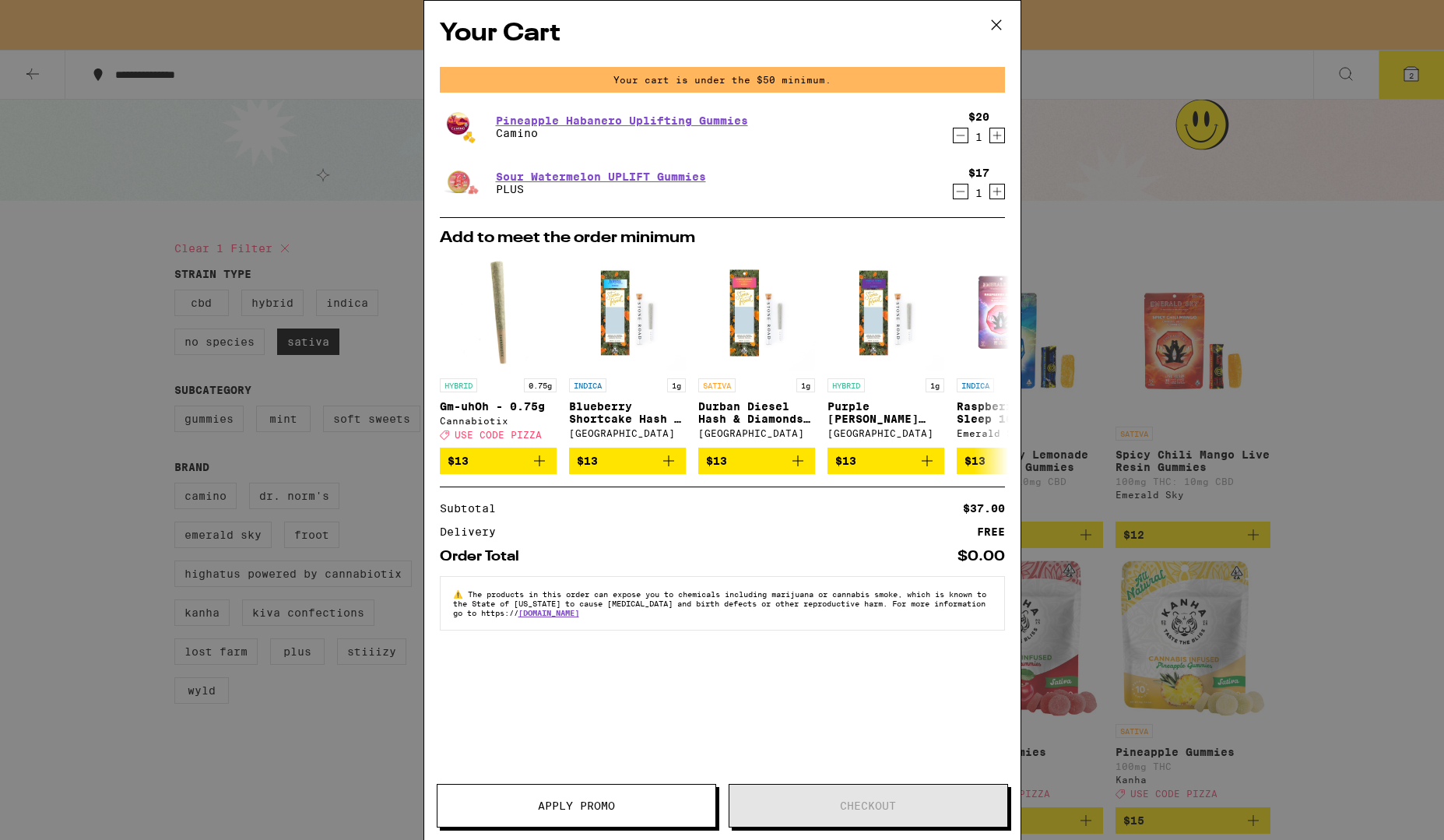
click at [998, 136] on icon "Increment" at bounding box center [997, 136] width 9 height 9
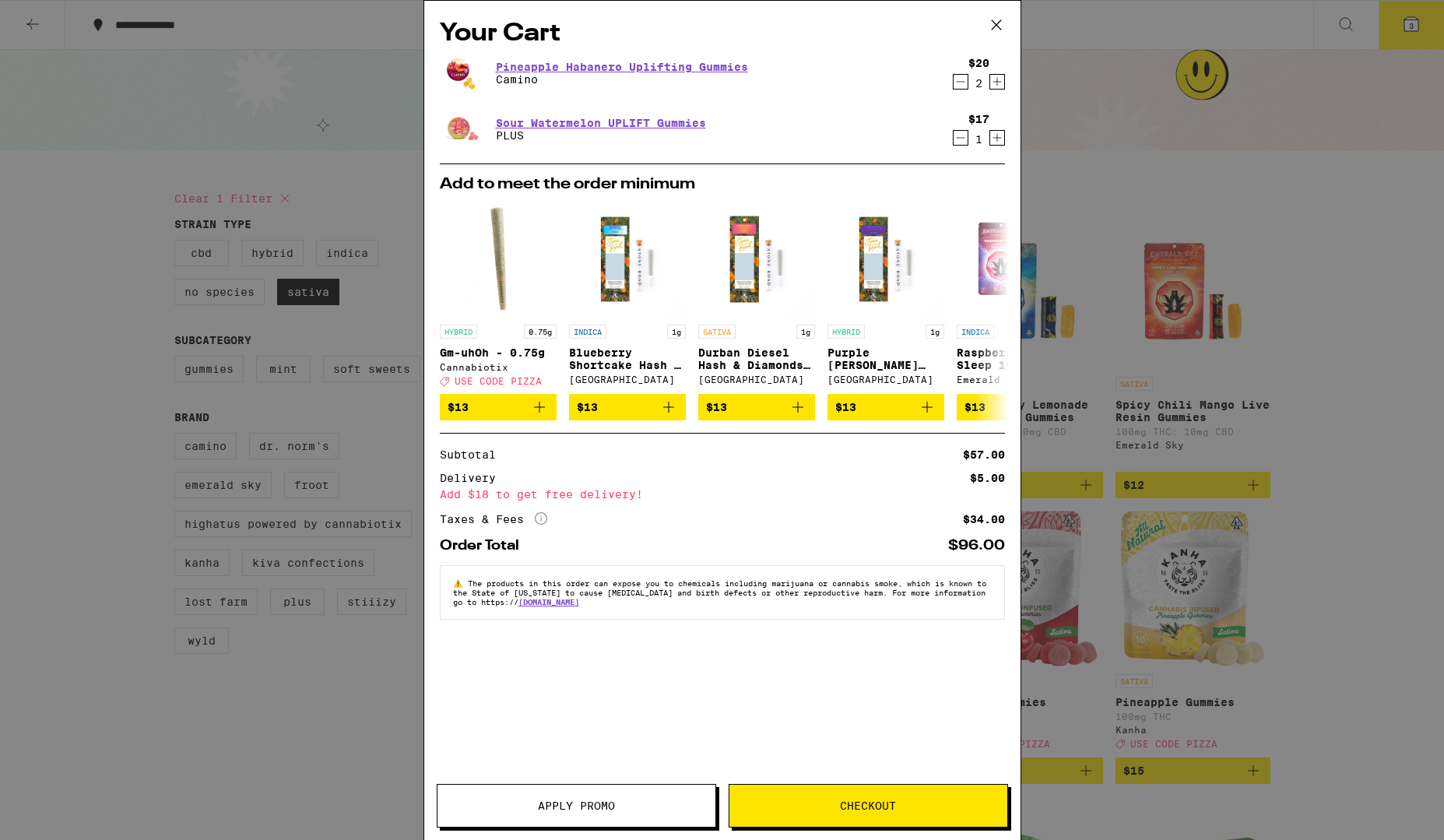
click at [854, 811] on span "Checkout" at bounding box center [868, 806] width 56 height 11
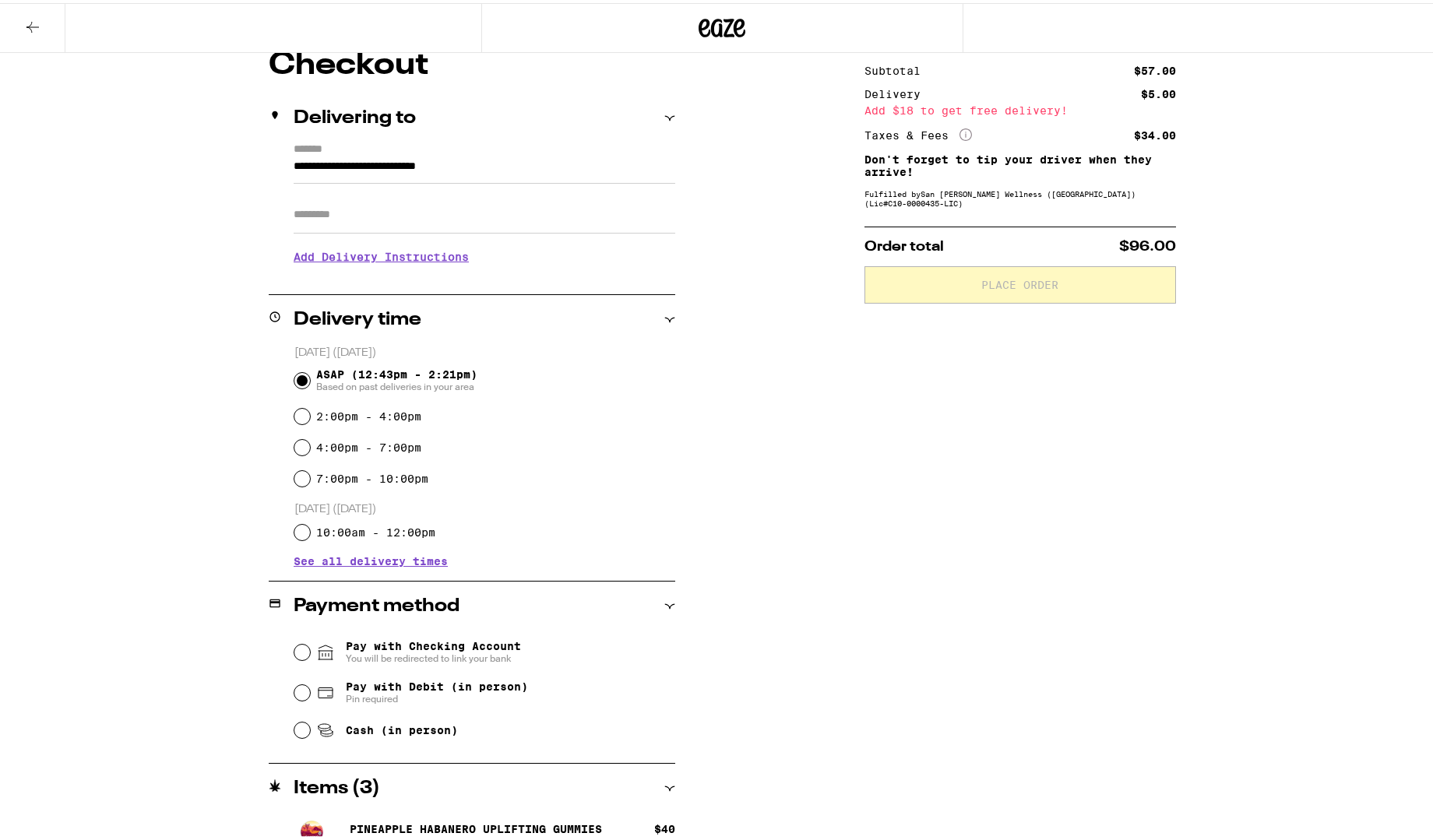
scroll to position [156, 0]
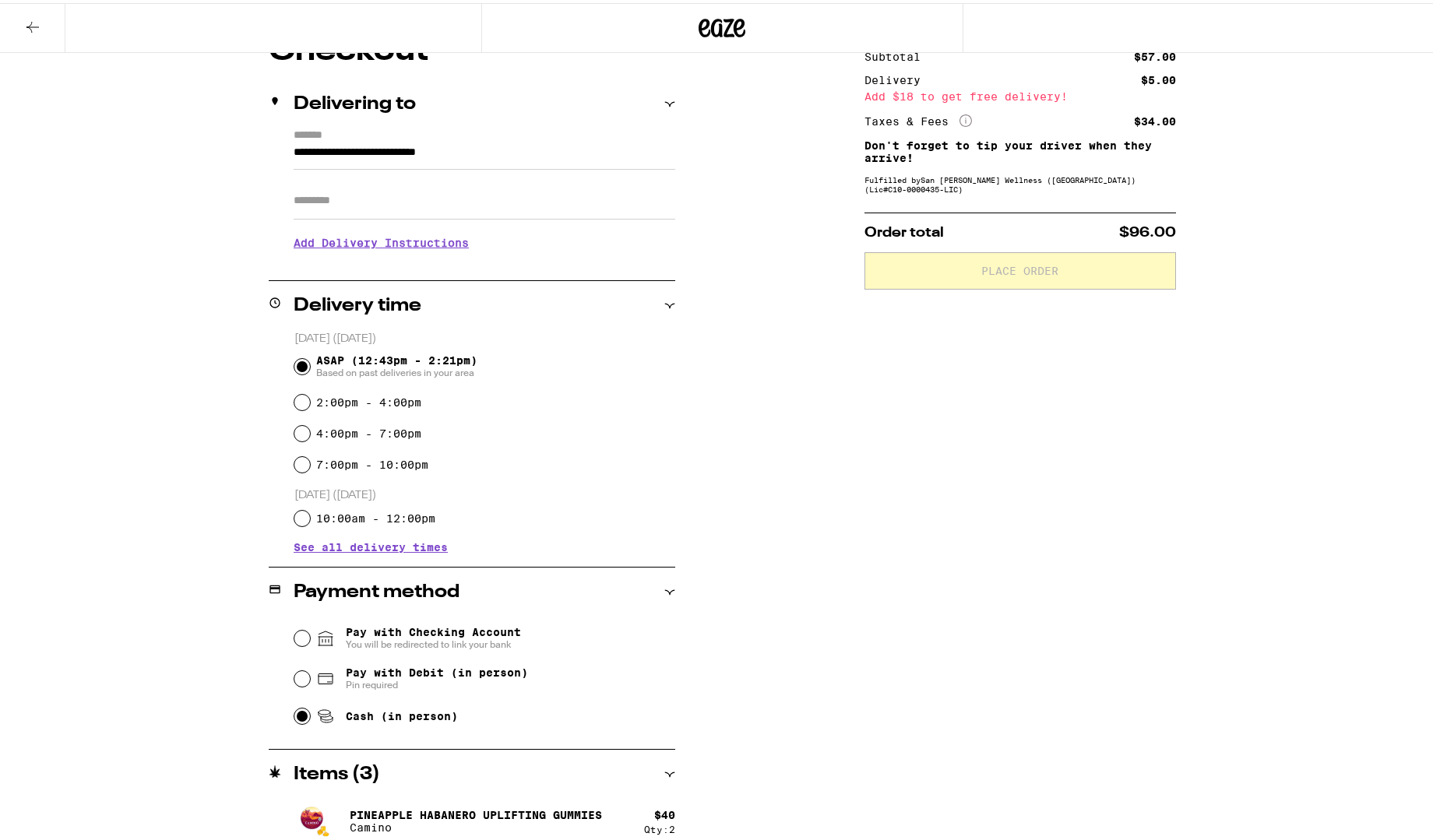
click at [295, 716] on input "Cash (in person)" at bounding box center [302, 713] width 15 height 15
radio input "true"
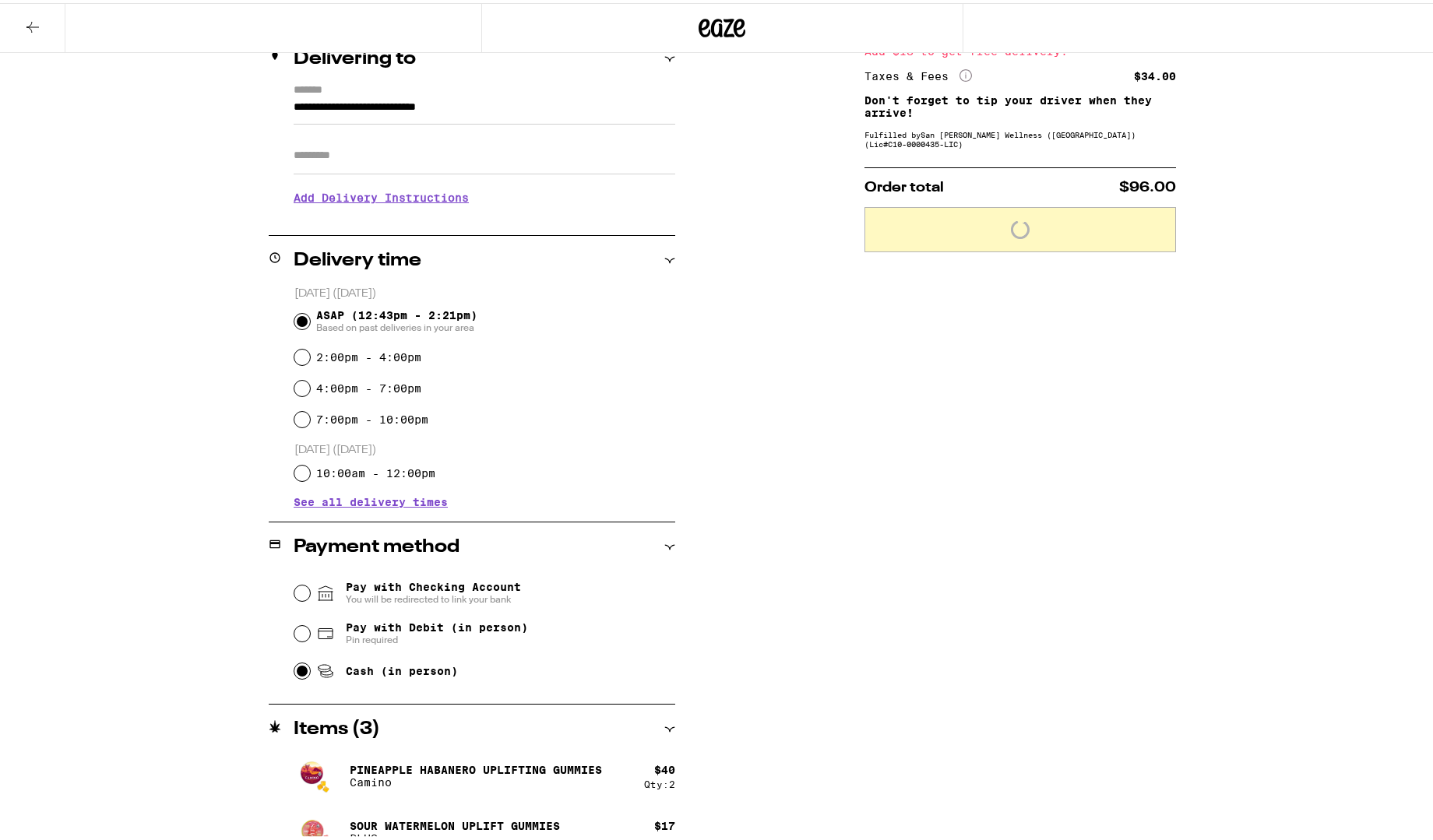
scroll to position [225, 0]
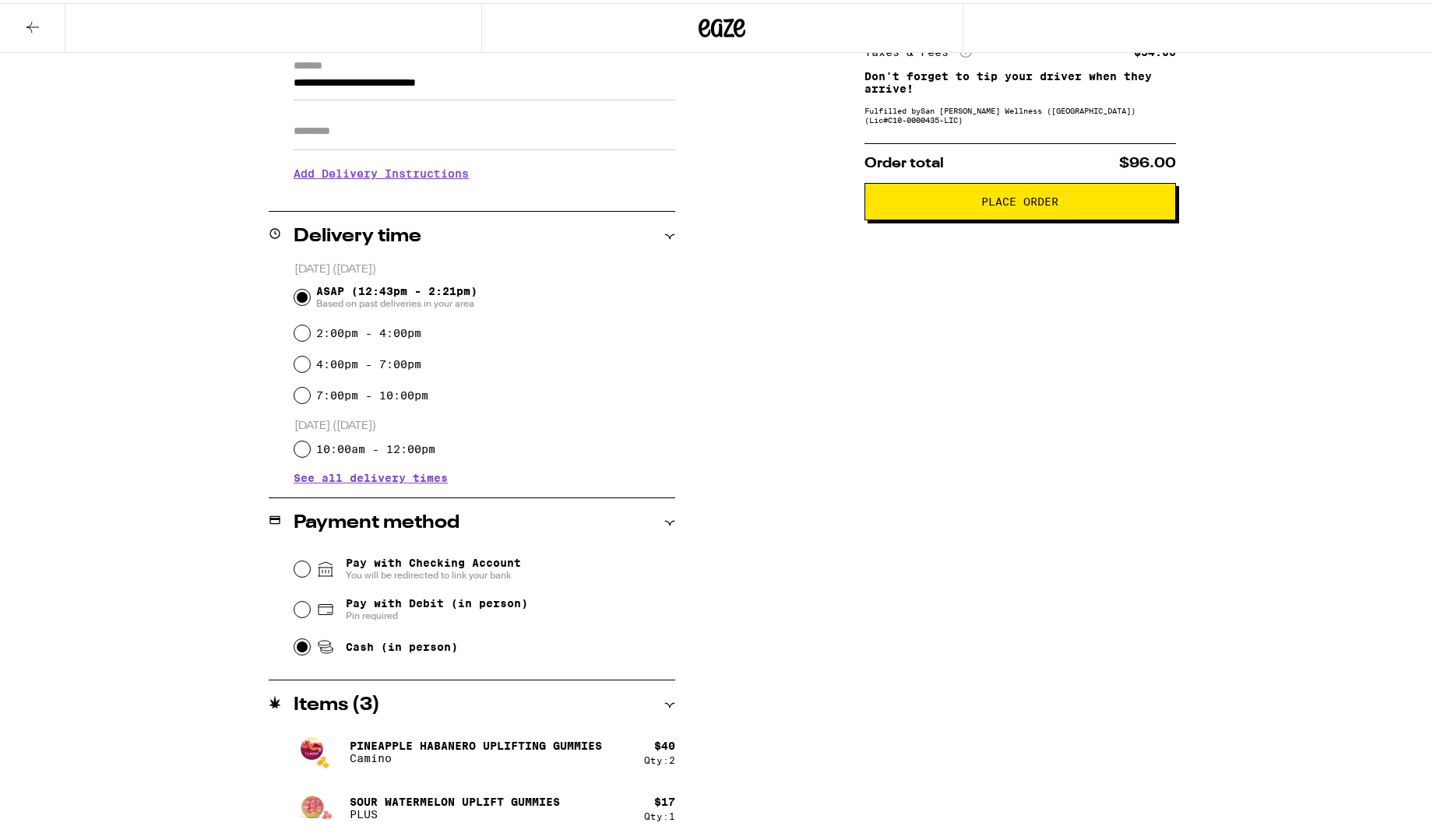
click at [982, 201] on span "Place Order" at bounding box center [1020, 198] width 77 height 11
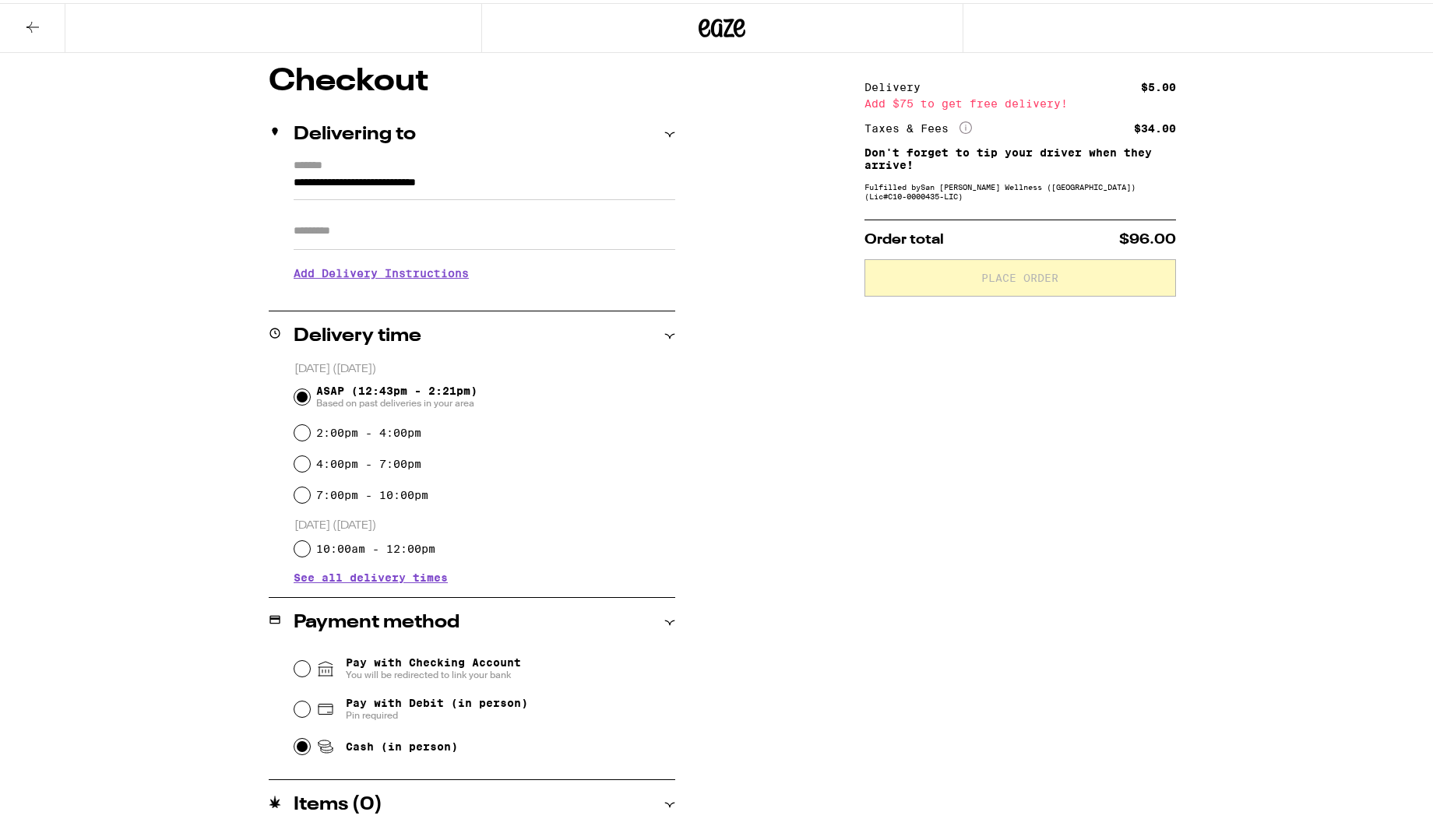
scroll to position [126, 0]
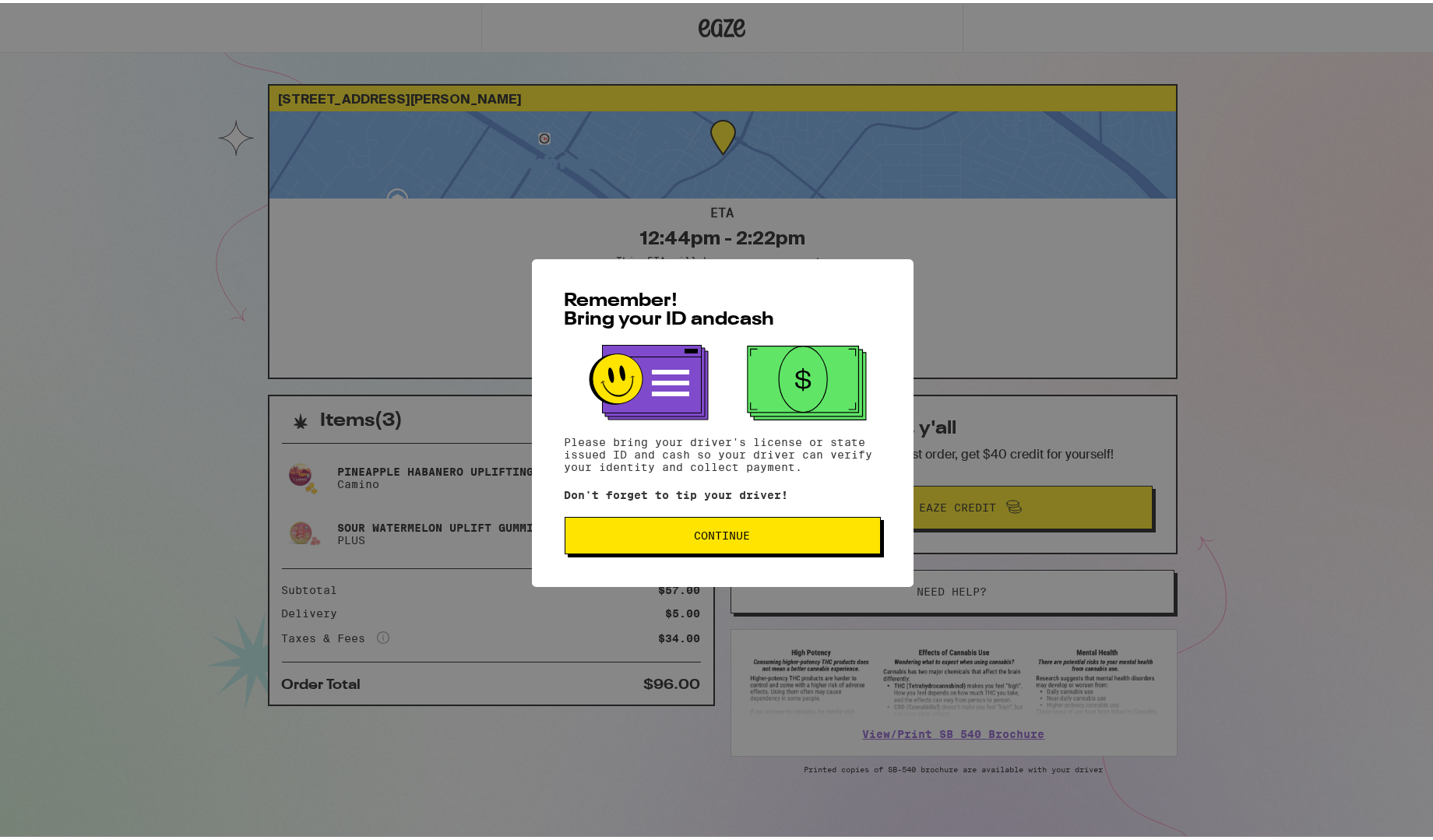
click at [735, 524] on button "Continue" at bounding box center [723, 531] width 317 height 37
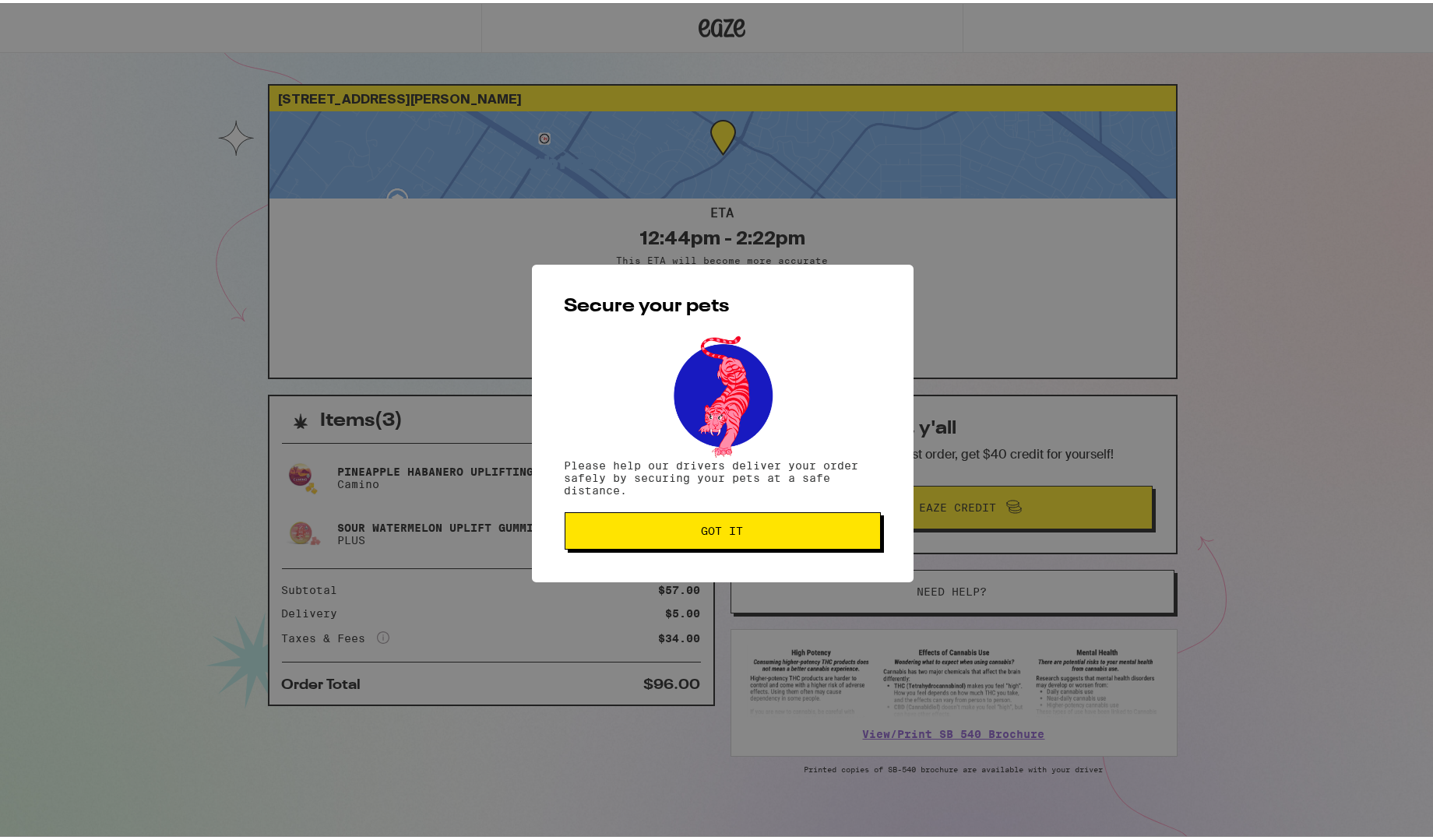
click at [735, 524] on span "Got it" at bounding box center [723, 527] width 42 height 11
